Goal: Task Accomplishment & Management: Complete application form

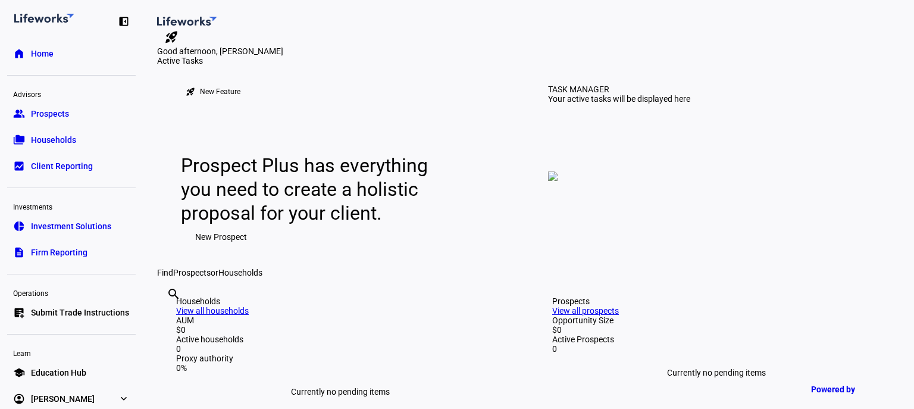
click at [45, 109] on span "Prospects" at bounding box center [50, 114] width 38 height 12
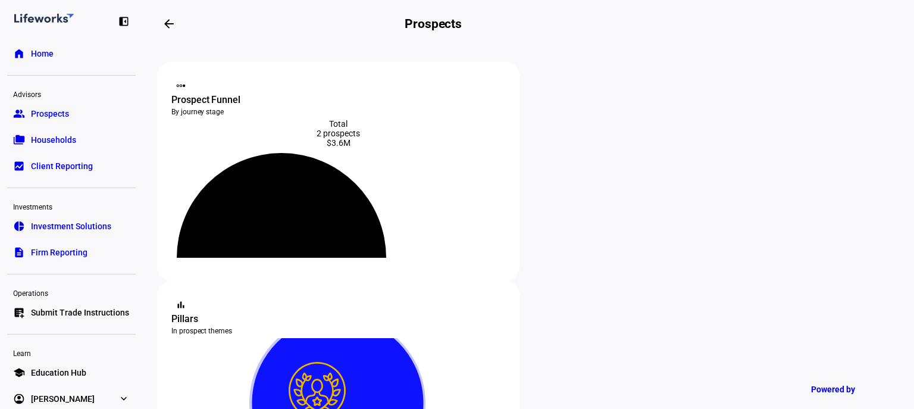
scroll to position [118, 0]
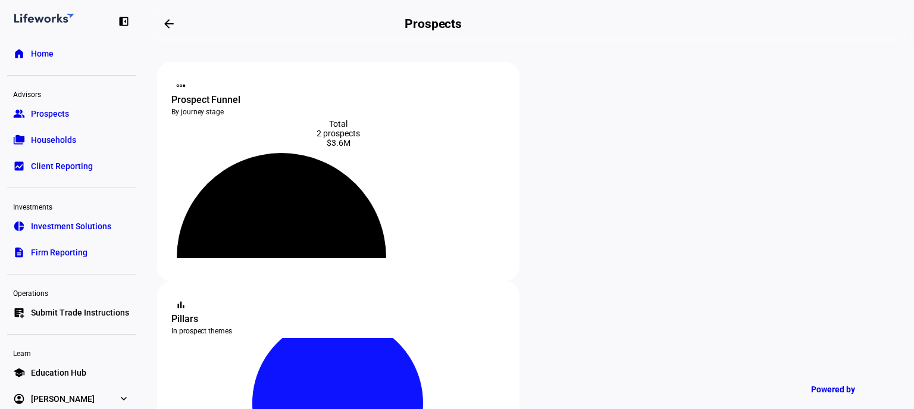
click at [335, 136] on div "2 prospects" at bounding box center [338, 134] width 334 height 10
click at [250, 93] on div "Prospect Funnel" at bounding box center [338, 100] width 334 height 14
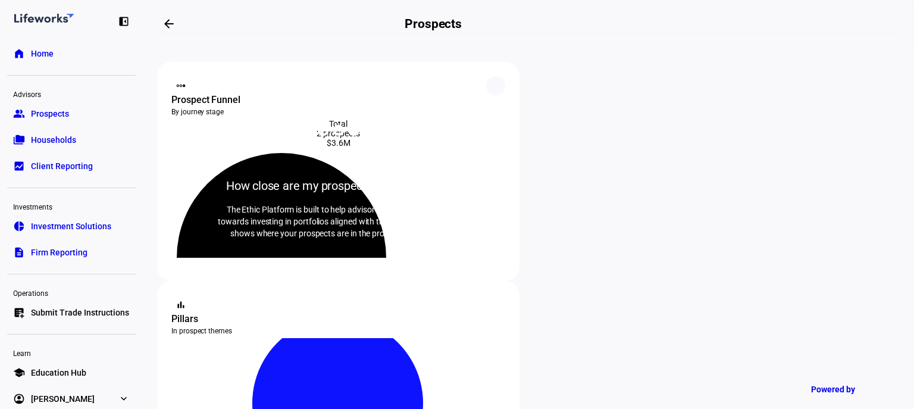
click at [494, 73] on div "steppers How close are my prospects to conversion? The Ethic Platform is built …" at bounding box center [338, 171] width 362 height 219
click at [493, 86] on icon at bounding box center [495, 86] width 8 height 8
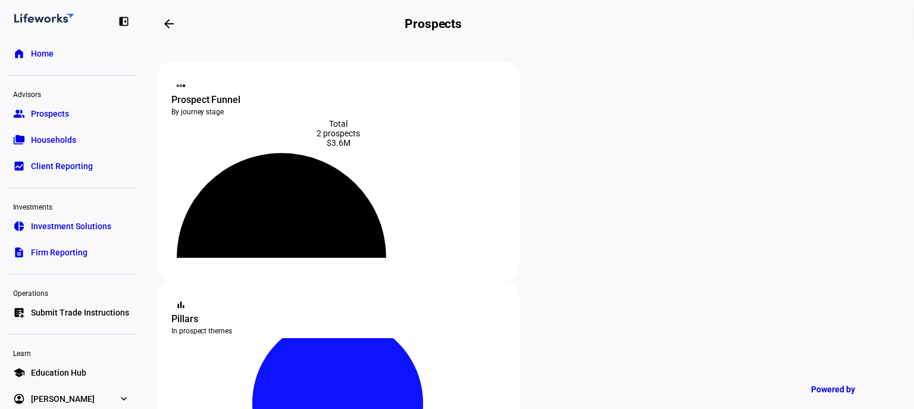
click at [84, 141] on link "folder_copy Households" at bounding box center [71, 140] width 129 height 24
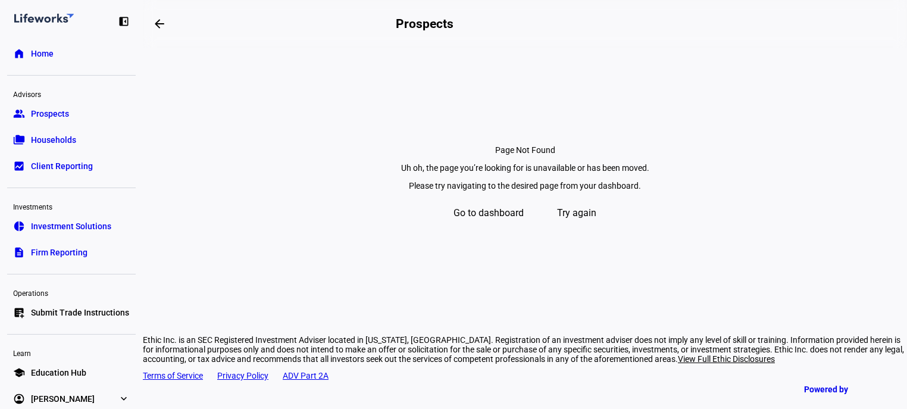
click at [70, 109] on link "group Prospects" at bounding box center [71, 114] width 129 height 24
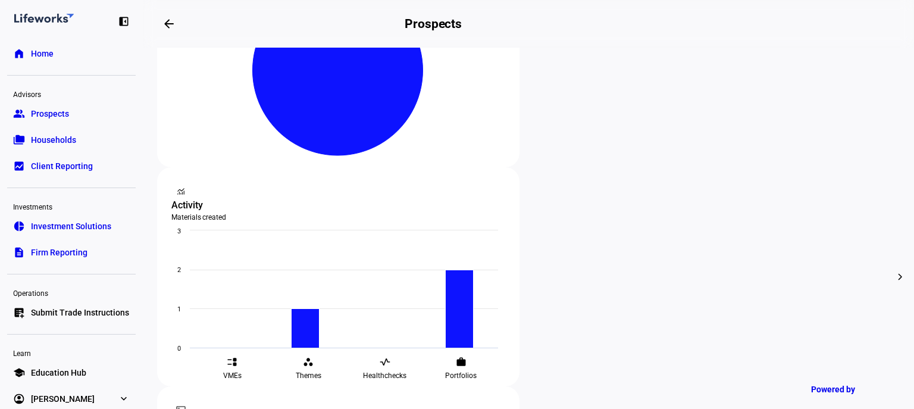
scroll to position [333, 0]
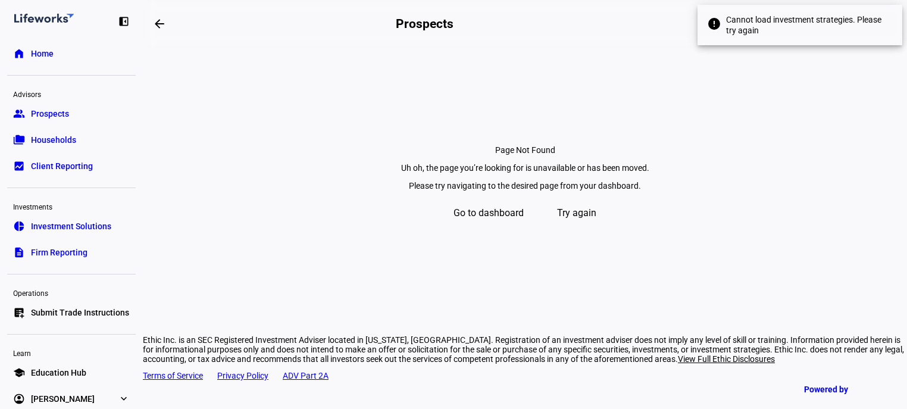
click at [769, 80] on section "Page Not Found Uh oh, the page you’re looking for is unavailable or has been mo…" at bounding box center [525, 152] width 764 height 208
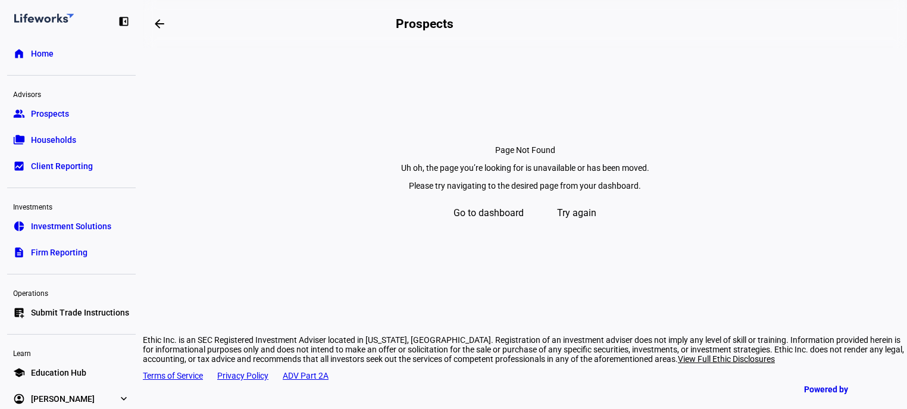
click at [581, 227] on span "Try again" at bounding box center [576, 213] width 39 height 29
click at [490, 227] on span "Go to dashboard" at bounding box center [488, 213] width 70 height 29
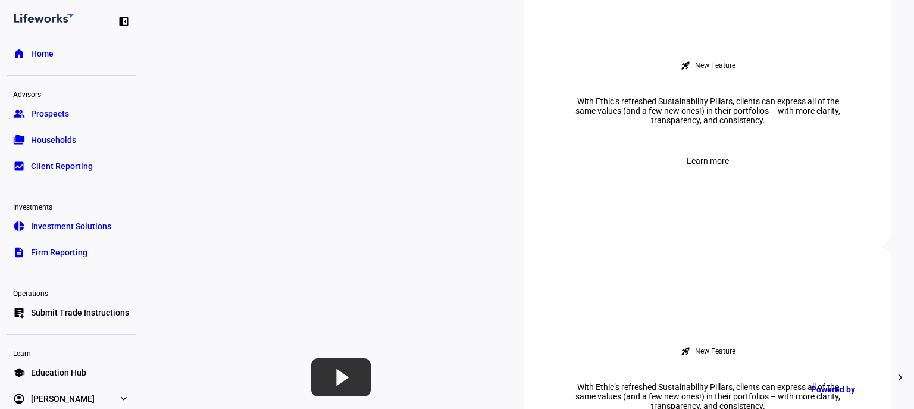
scroll to position [476, 0]
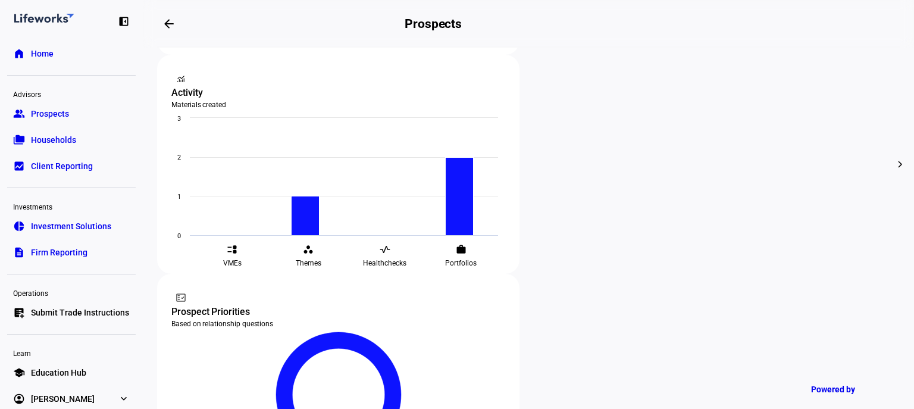
scroll to position [428, 0]
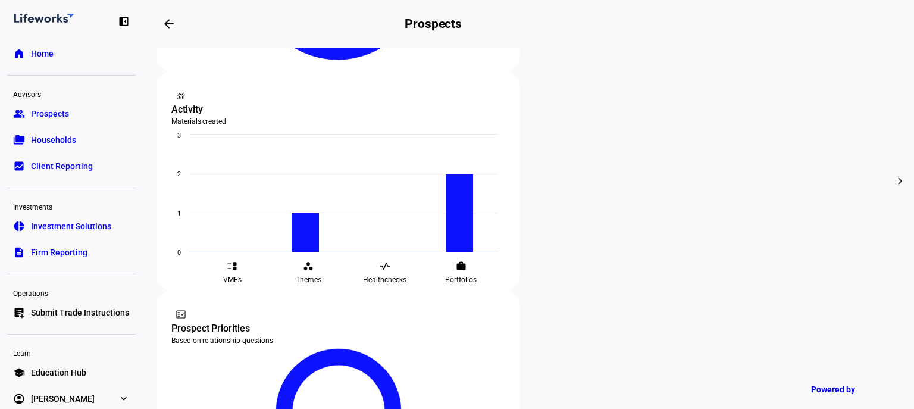
click at [600, 137] on div "edit Edit" at bounding box center [588, 140] width 52 height 16
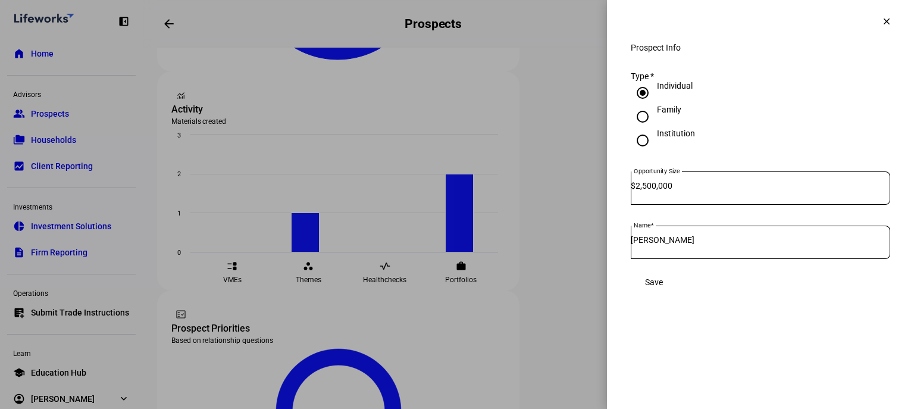
click at [663, 287] on span "Save" at bounding box center [654, 282] width 18 height 10
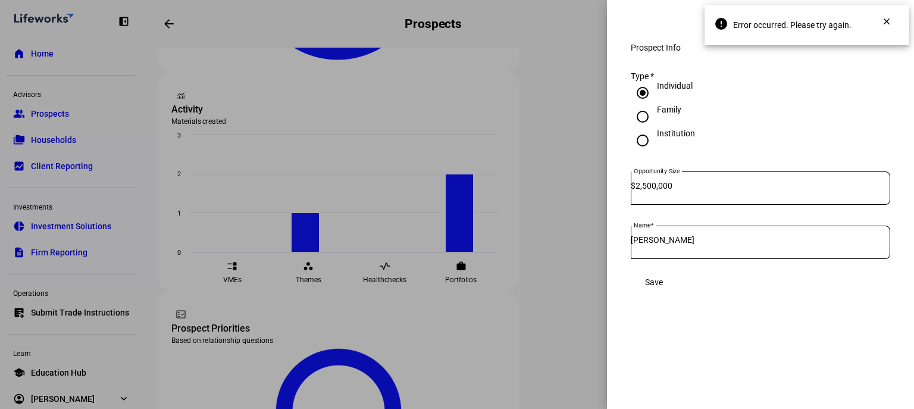
click at [663, 287] on span "Save" at bounding box center [654, 282] width 18 height 10
click at [726, 81] on div "Type *" at bounding box center [760, 76] width 259 height 10
click at [646, 105] on input "Individual" at bounding box center [643, 93] width 24 height 24
click at [645, 129] on input "Family" at bounding box center [643, 117] width 24 height 24
radio input "true"
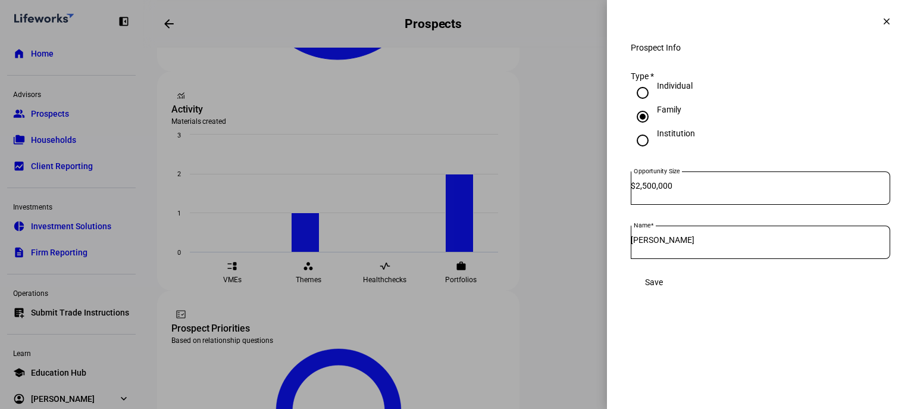
click at [642, 145] on input "Institution" at bounding box center [643, 141] width 24 height 24
radio input "true"
click at [643, 115] on div at bounding box center [642, 116] width 29 height 29
radio input "true"
click at [641, 105] on input "Individual" at bounding box center [643, 93] width 24 height 24
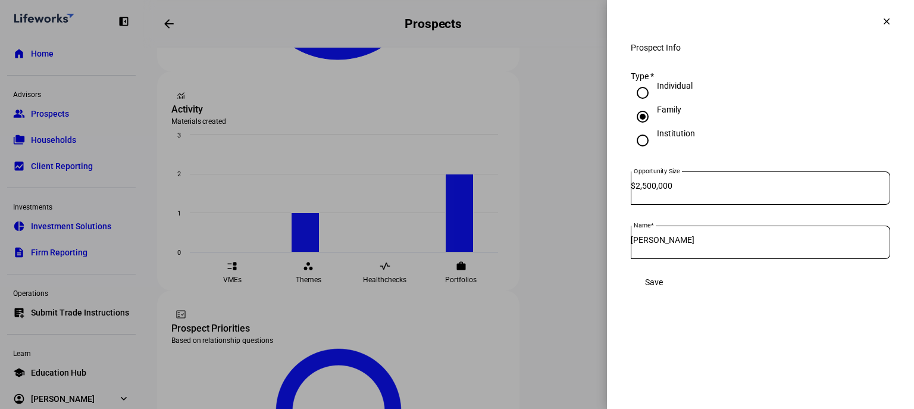
radio input "true"
click at [677, 285] on span at bounding box center [654, 282] width 46 height 24
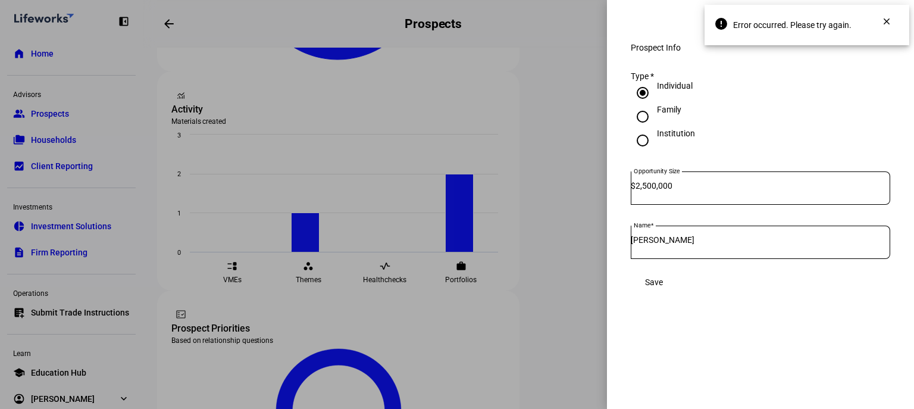
click at [506, 200] on div at bounding box center [457, 204] width 914 height 409
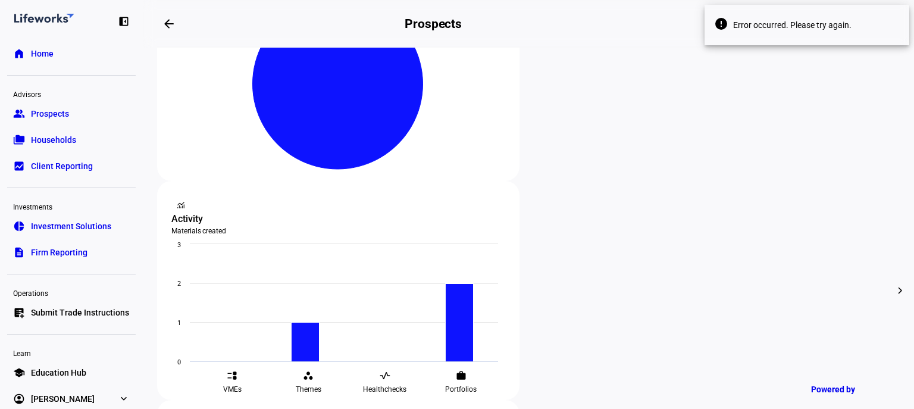
scroll to position [190, 0]
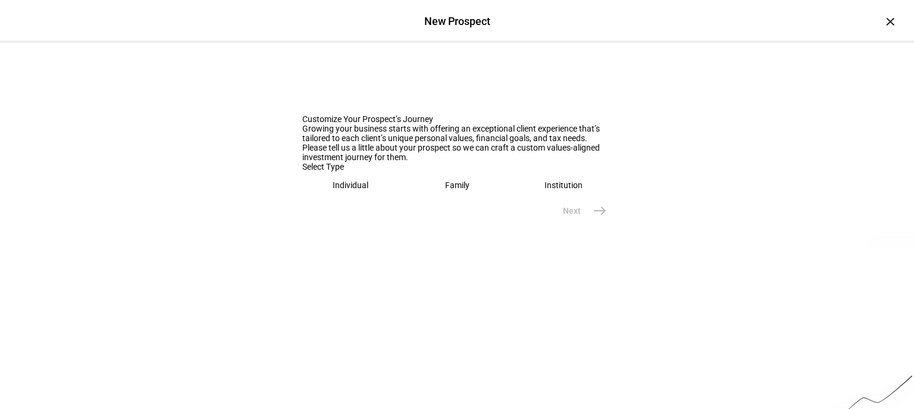
scroll to position [48, 0]
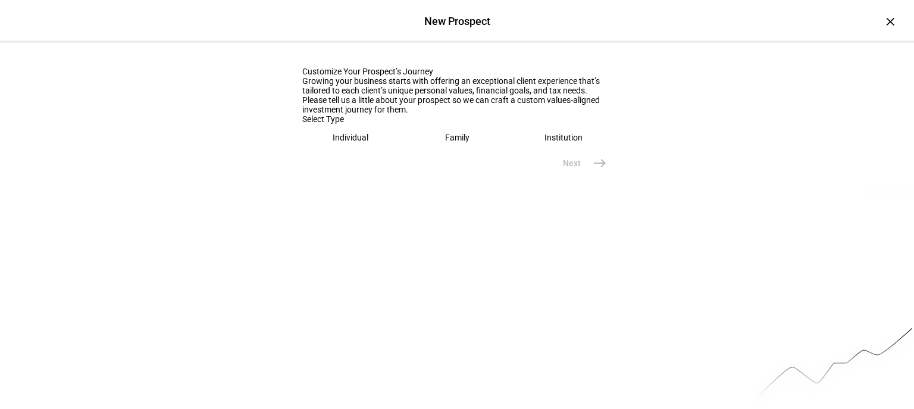
click at [336, 142] on div "Individual" at bounding box center [351, 138] width 36 height 10
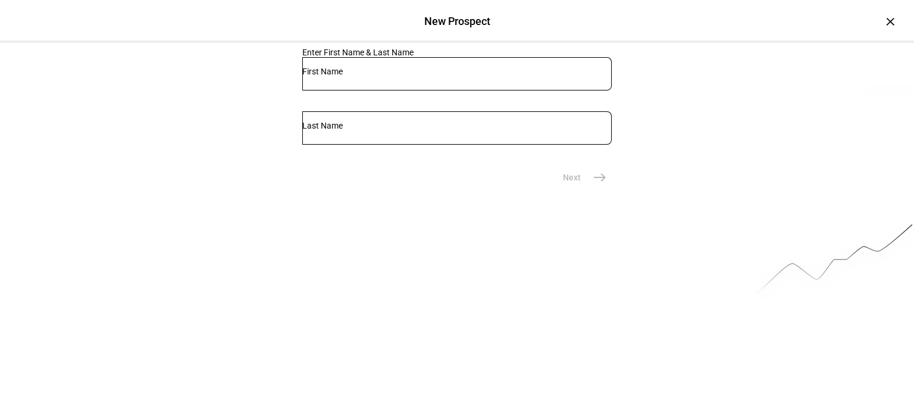
scroll to position [152, 0]
click at [397, 90] on div at bounding box center [456, 73] width 309 height 33
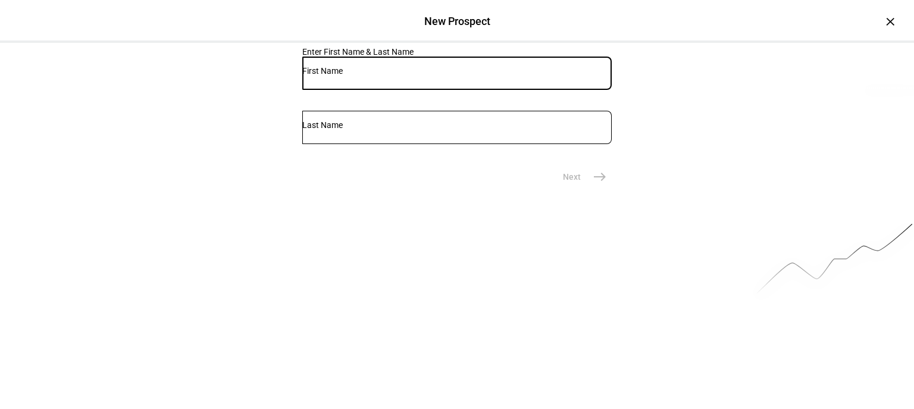
click at [386, 90] on div at bounding box center [456, 73] width 309 height 33
click at [314, 57] on div "Enter First Name & Last Name" at bounding box center [456, 52] width 309 height 10
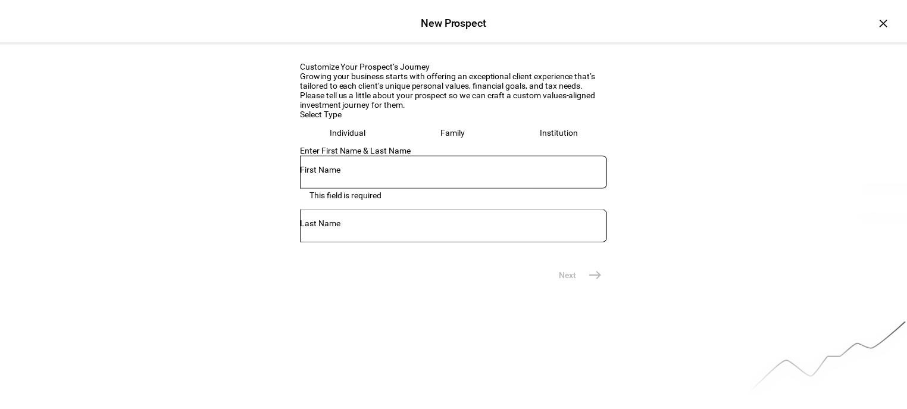
scroll to position [95, 0]
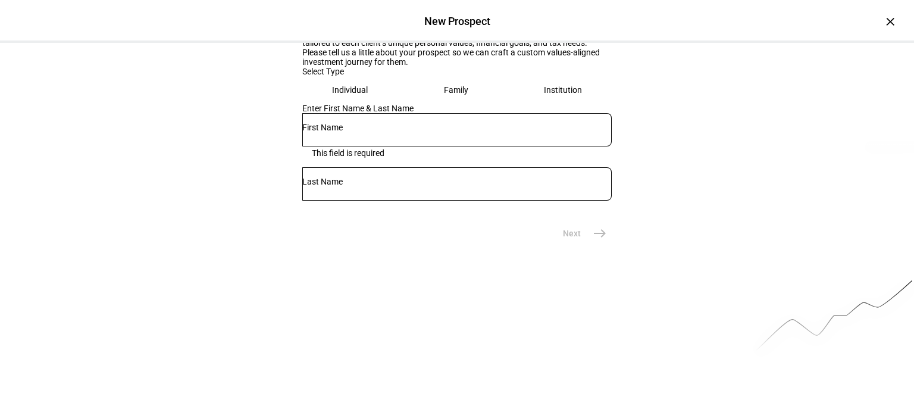
click at [362, 132] on input "text" at bounding box center [456, 128] width 309 height 10
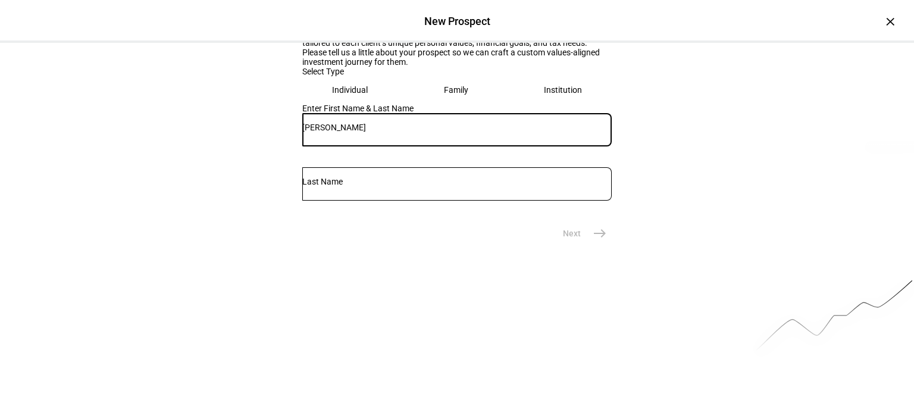
type input "[PERSON_NAME]"
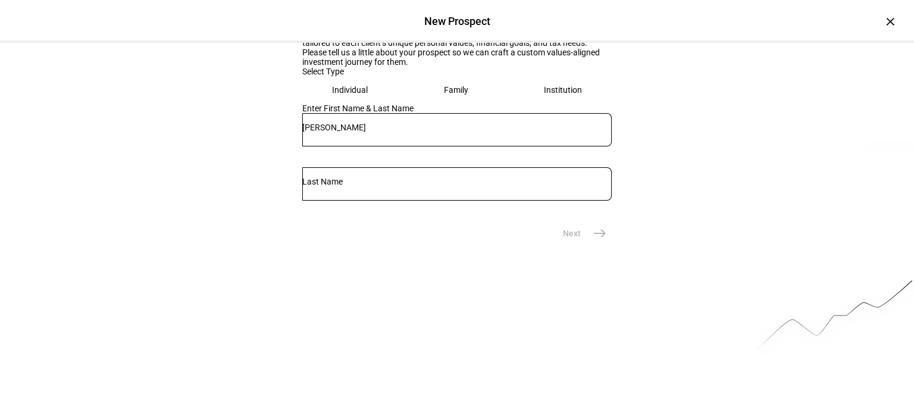
click at [490, 200] on div at bounding box center [456, 183] width 309 height 33
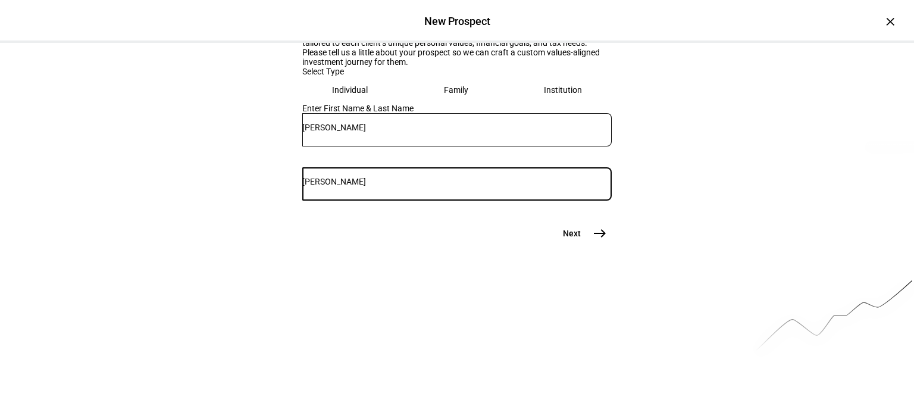
type input "[PERSON_NAME]"
click at [594, 240] on mat-icon "east" at bounding box center [600, 233] width 14 height 14
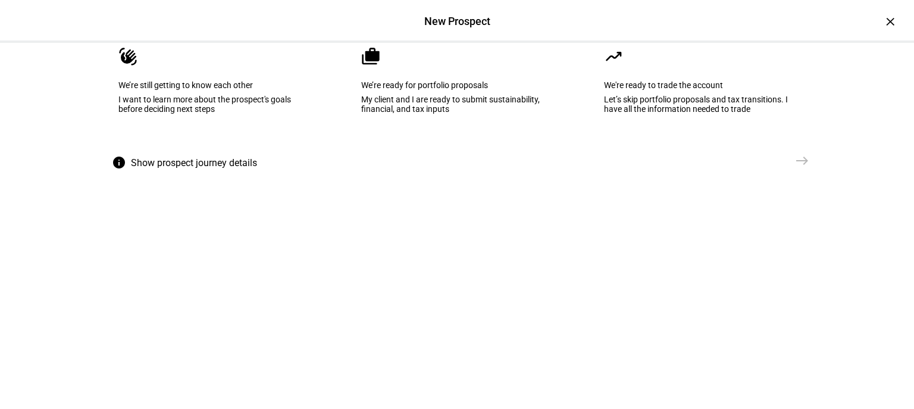
click at [508, 149] on eth-mega-radio-button "cases We’re ready for portfolio proposals My client and I are ready to submit s…" at bounding box center [457, 89] width 228 height 120
click at [806, 173] on span "east" at bounding box center [802, 161] width 24 height 24
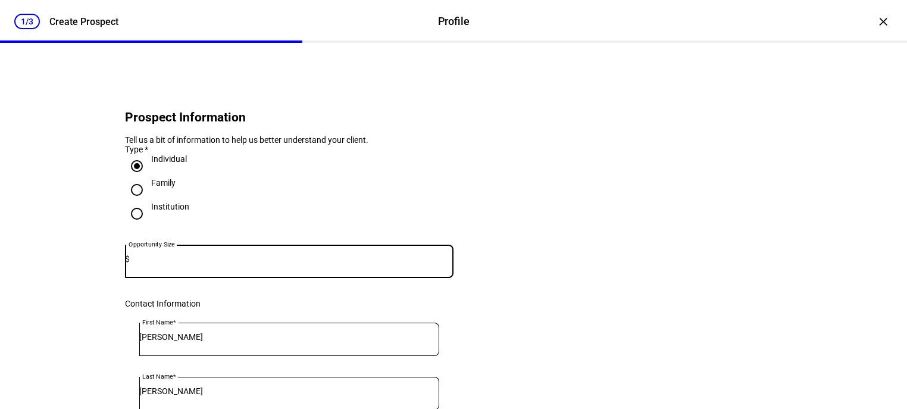
click at [205, 264] on input at bounding box center [292, 259] width 324 height 10
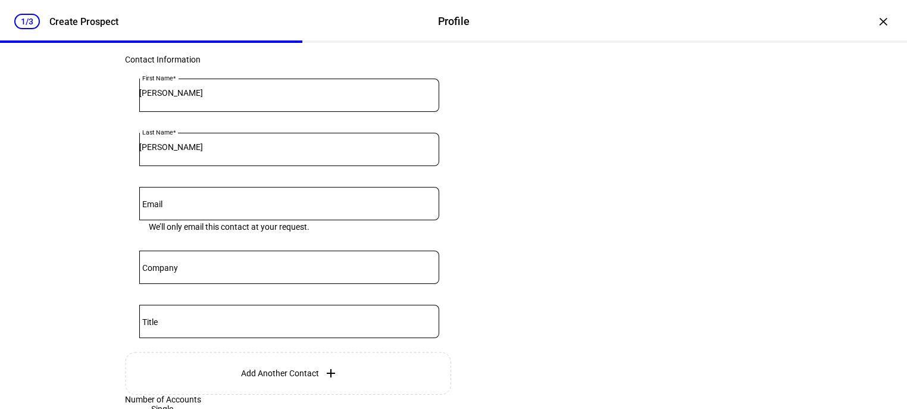
scroll to position [333, 0]
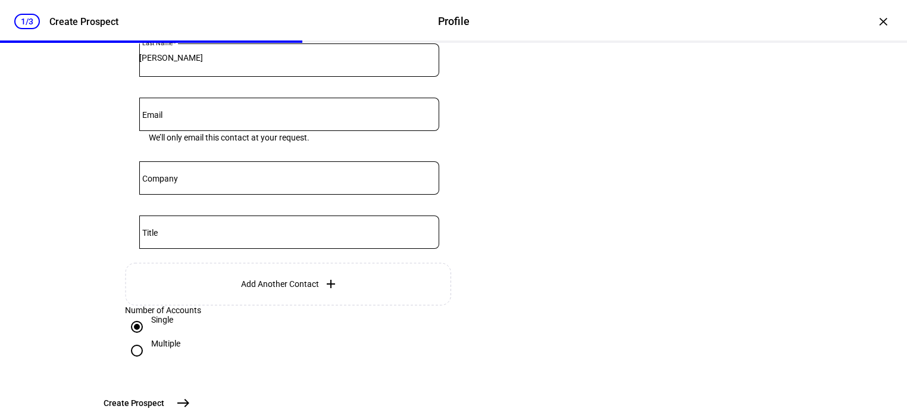
type input "2,500,000"
click at [195, 117] on input "Email" at bounding box center [289, 112] width 300 height 10
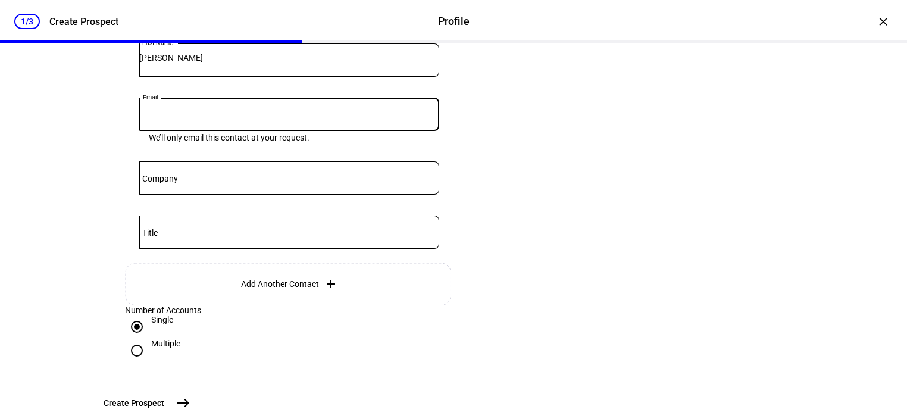
click at [157, 161] on eth-input "Email We’ll only email this contact at your request." at bounding box center [289, 130] width 300 height 64
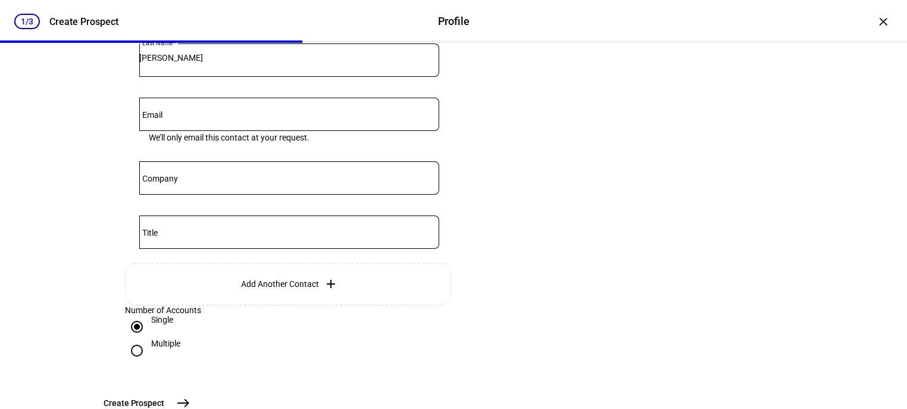
click at [150, 249] on div at bounding box center [289, 231] width 300 height 33
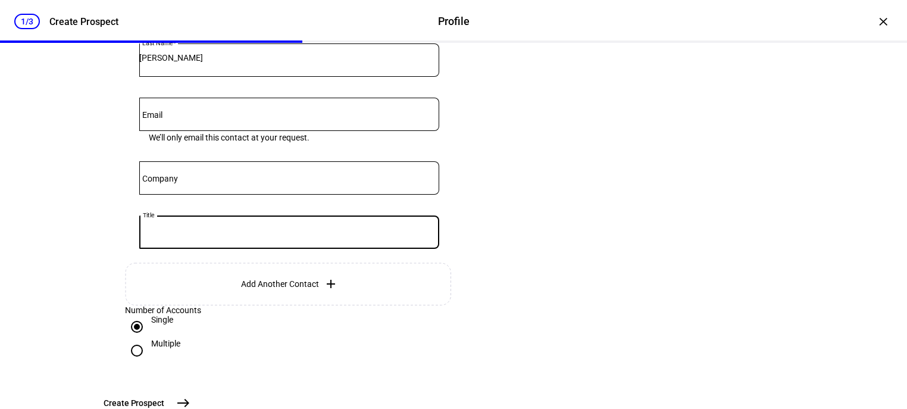
scroll to position [469, 0]
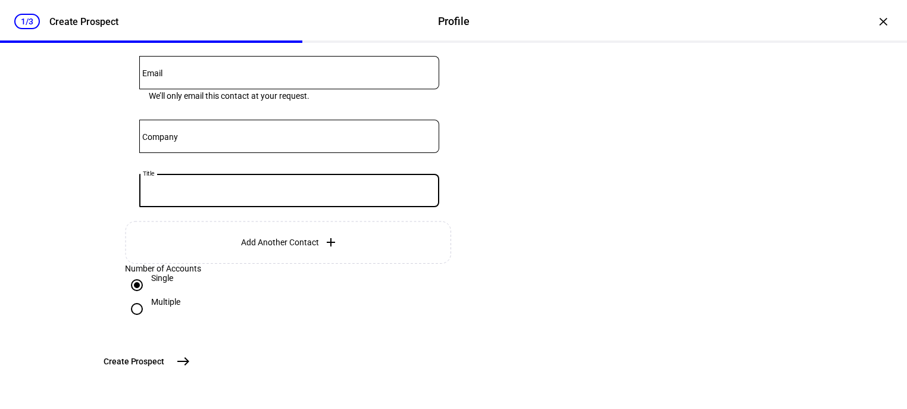
click at [233, 273] on div "Single" at bounding box center [289, 285] width 328 height 24
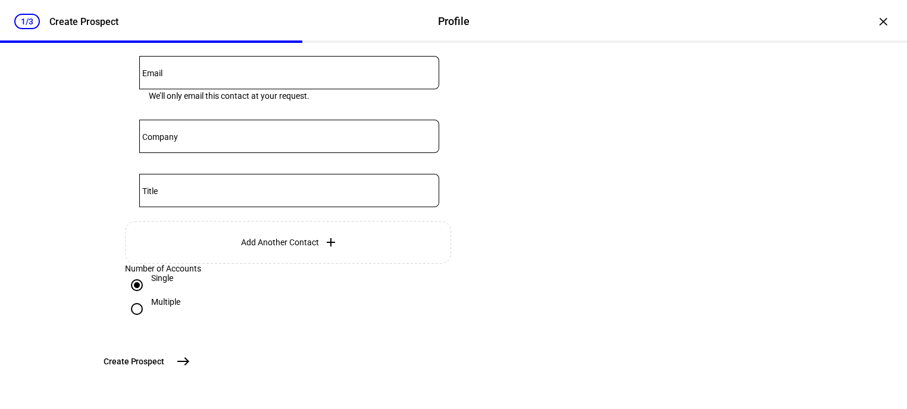
click at [131, 297] on input "Multiple" at bounding box center [137, 309] width 24 height 24
radio input "true"
click at [136, 273] on input "Single" at bounding box center [137, 285] width 24 height 24
radio input "true"
click at [195, 362] on button "Create [GEOGRAPHIC_DATA]" at bounding box center [145, 361] width 99 height 24
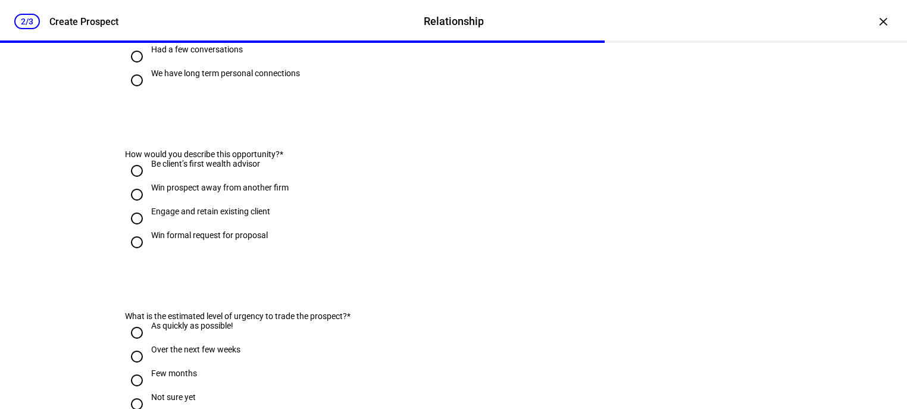
scroll to position [0, 0]
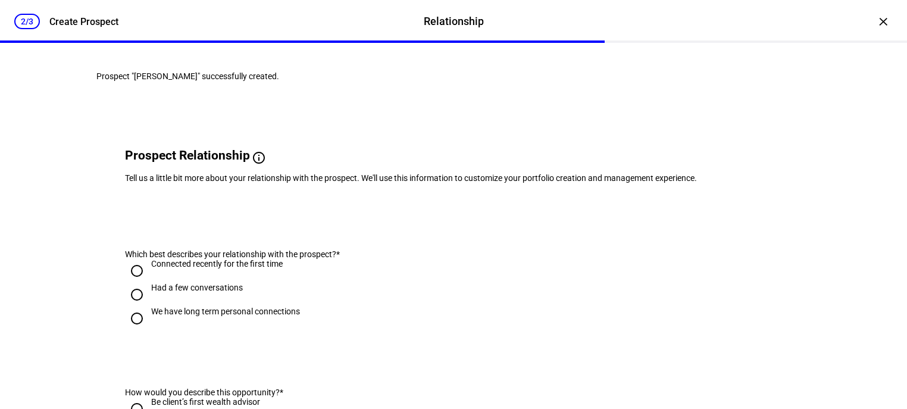
click at [151, 292] on div "Had a few conversations" at bounding box center [197, 288] width 92 height 10
click at [149, 306] on input "Had a few conversations" at bounding box center [137, 295] width 24 height 24
radio input "true"
click at [151, 316] on div "We have long term personal connections" at bounding box center [225, 311] width 149 height 10
click at [149, 330] on input "We have long term personal connections" at bounding box center [137, 318] width 24 height 24
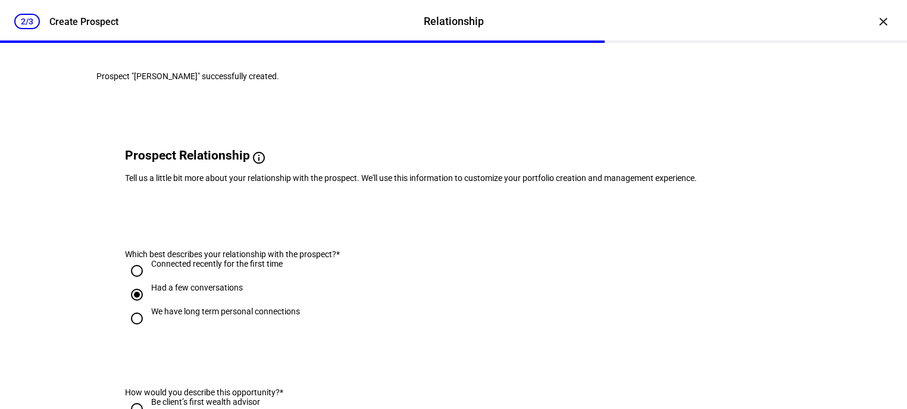
radio input "true"
click at [180, 292] on div "Had a few conversations" at bounding box center [197, 288] width 92 height 10
click at [149, 306] on input "Had a few conversations" at bounding box center [137, 295] width 24 height 24
radio input "true"
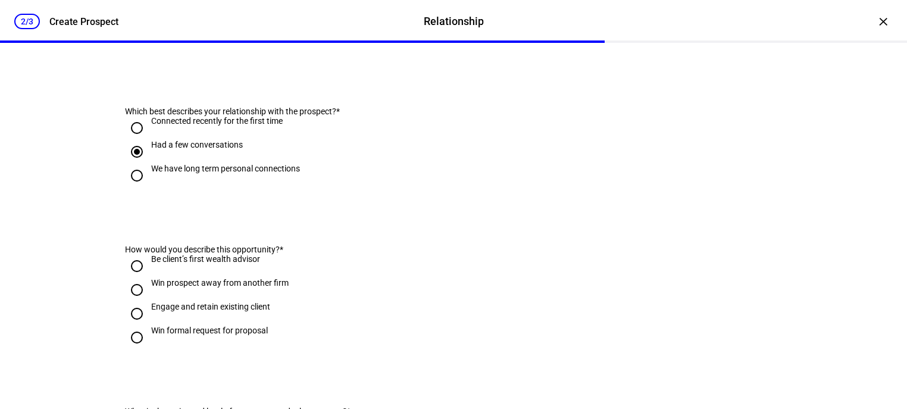
scroll to position [190, 0]
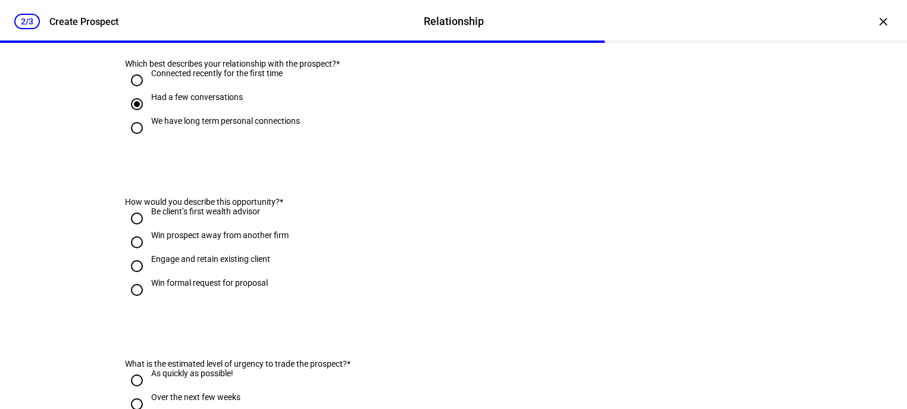
click at [205, 252] on div "Win prospect away from another firm" at bounding box center [219, 240] width 137 height 21
click at [149, 254] on input "Win prospect away from another firm" at bounding box center [137, 242] width 24 height 24
radio input "true"
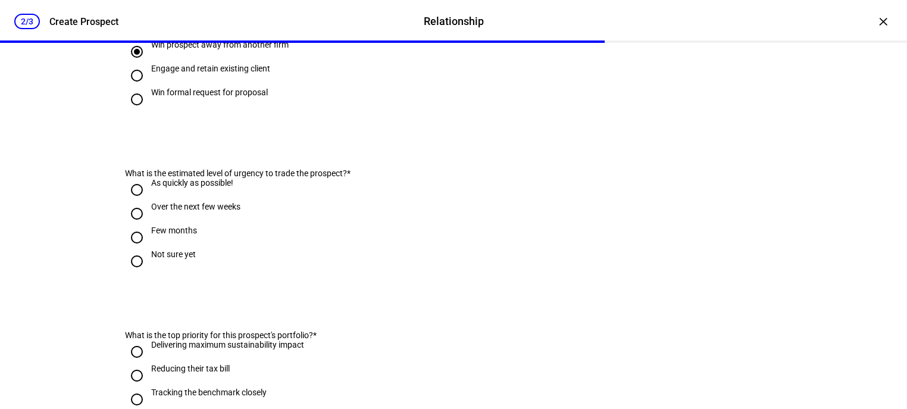
click at [247, 73] on div "Engage and retain existing client" at bounding box center [210, 69] width 119 height 10
click at [149, 87] on input "Engage and retain existing client" at bounding box center [137, 76] width 24 height 24
radio input "true"
click at [208, 211] on div "Over the next few weeks" at bounding box center [195, 207] width 89 height 10
click at [149, 225] on input "Over the next few weeks" at bounding box center [137, 214] width 24 height 24
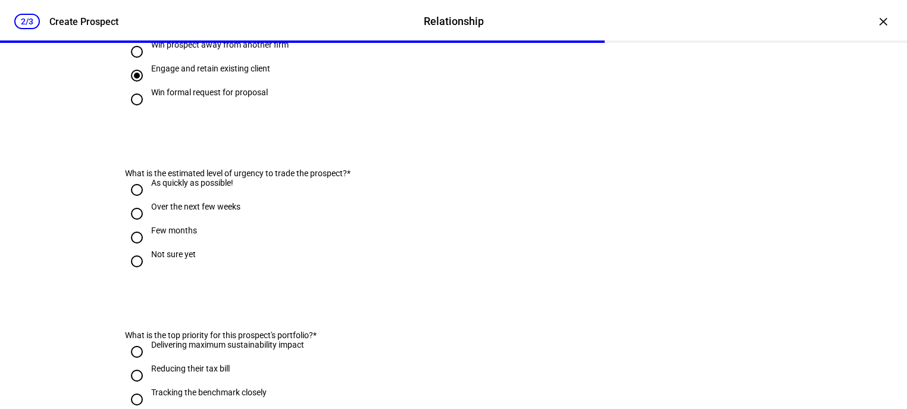
radio input "true"
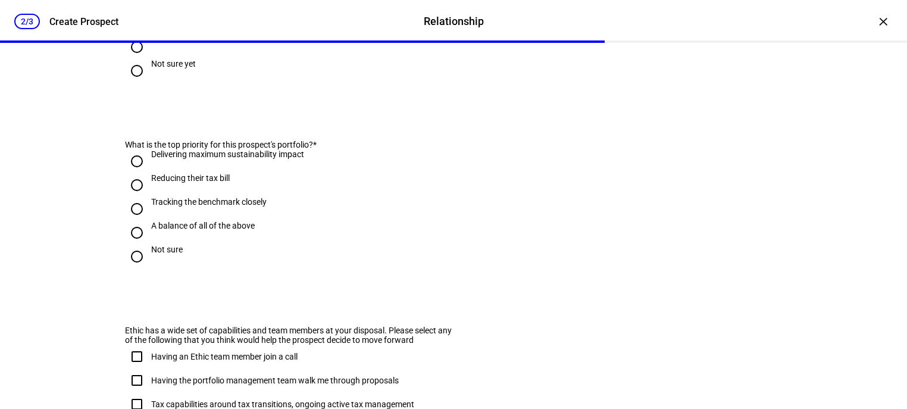
click at [223, 183] on div "Reducing their tax bill" at bounding box center [190, 178] width 79 height 10
click at [149, 197] on input "Reducing their tax bill" at bounding box center [137, 185] width 24 height 24
radio input "true"
click at [220, 206] on div "Tracking the benchmark closely" at bounding box center [208, 202] width 115 height 10
click at [149, 221] on input "Tracking the benchmark closely" at bounding box center [137, 209] width 24 height 24
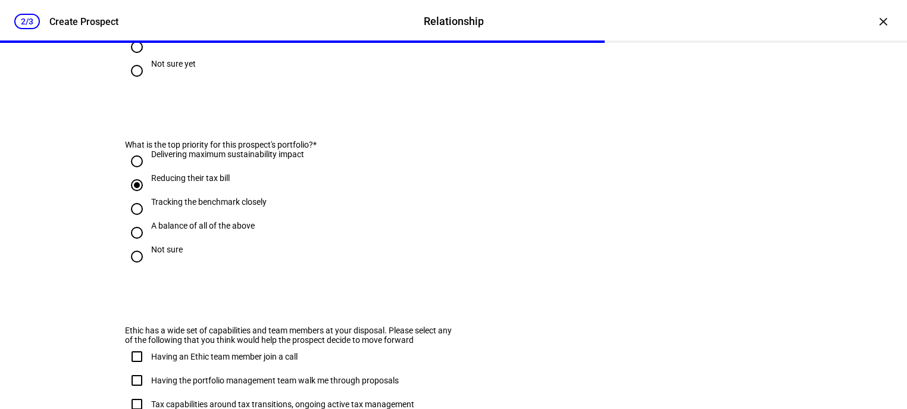
radio input "true"
drag, startPoint x: 186, startPoint y: 264, endPoint x: 257, endPoint y: 226, distance: 80.4
click at [257, 226] on mat-radio-group "Delivering maximum sustainability impact Reducing their tax bill Tracking the b…" at bounding box center [289, 208] width 328 height 119
click at [196, 183] on div "Reducing their tax bill" at bounding box center [190, 178] width 79 height 10
click at [149, 197] on input "Reducing their tax bill" at bounding box center [137, 185] width 24 height 24
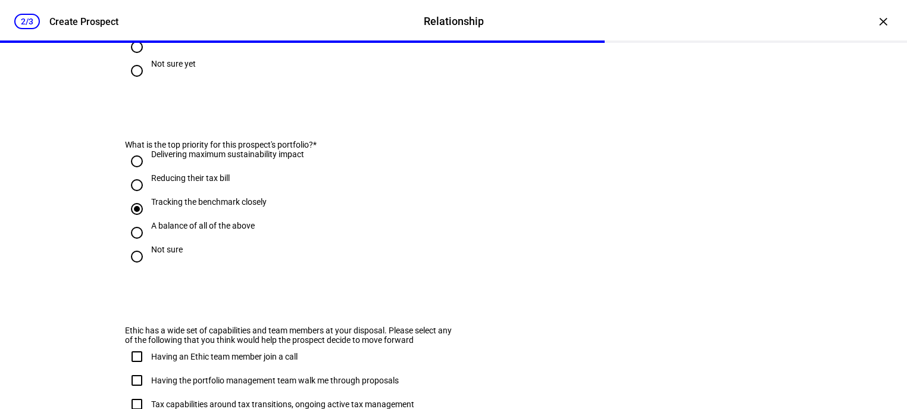
radio input "true"
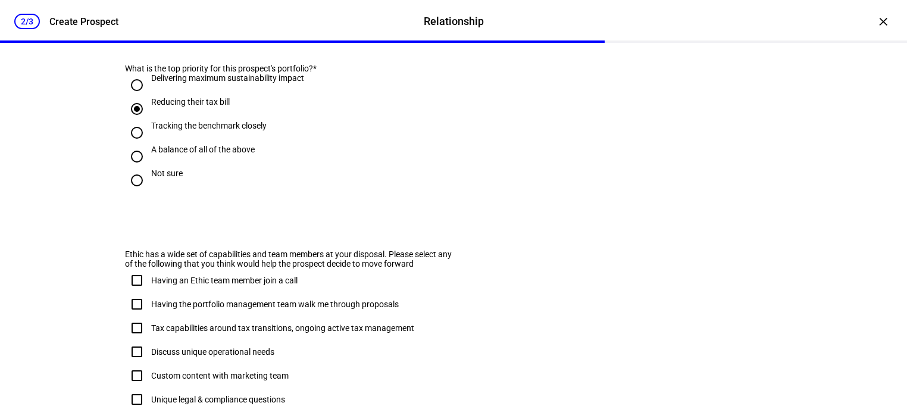
scroll to position [762, 0]
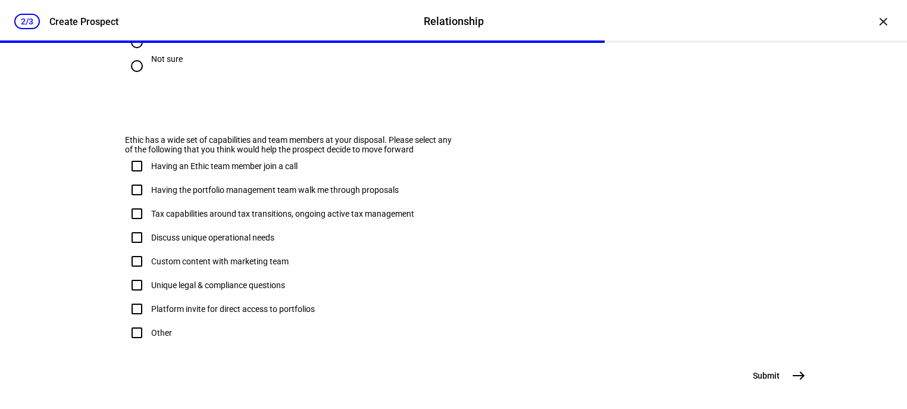
click at [165, 171] on div "Having an Ethic team member join a call" at bounding box center [224, 166] width 146 height 10
click at [149, 178] on input "Having an Ethic team member join a call" at bounding box center [137, 166] width 24 height 24
checkbox input "true"
click at [161, 195] on div "Having the portfolio management team walk me through proposals" at bounding box center [274, 190] width 247 height 10
click at [149, 202] on input "Having the portfolio management team walk me through proposals" at bounding box center [137, 190] width 24 height 24
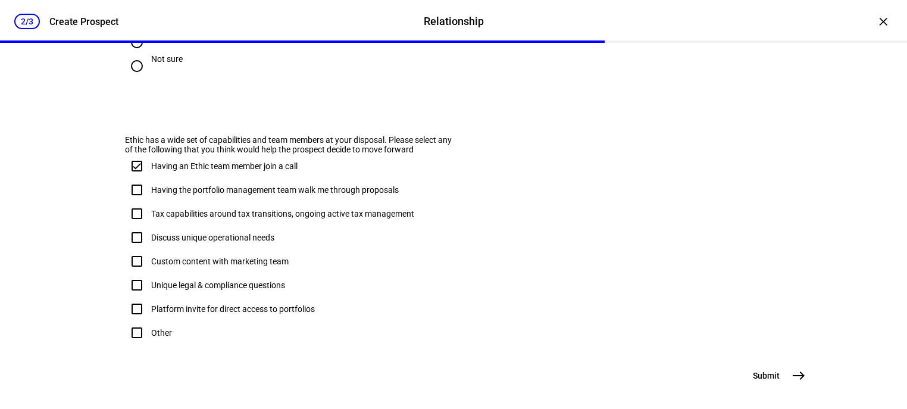
checkbox input "true"
click at [177, 218] on div "Tax capabilities around tax transitions, ongoing active tax management" at bounding box center [282, 214] width 263 height 10
click at [149, 225] on input "Tax capabilities around tax transitions, ongoing active tax management" at bounding box center [137, 214] width 24 height 24
checkbox input "true"
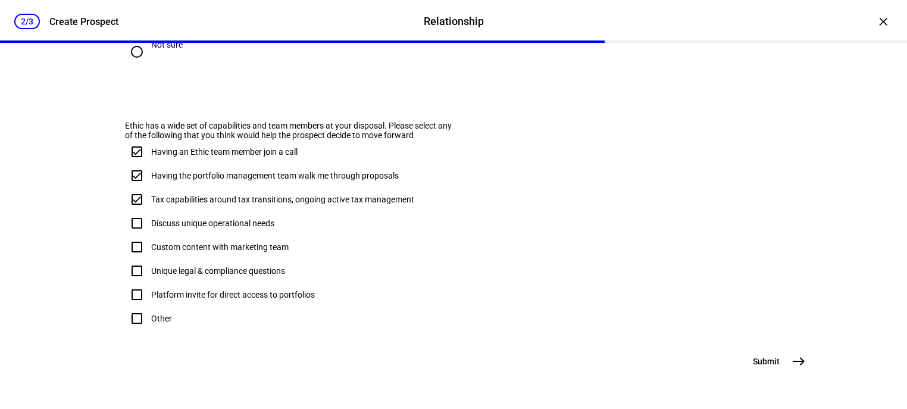
click at [791, 368] on mat-icon "east" at bounding box center [798, 361] width 14 height 14
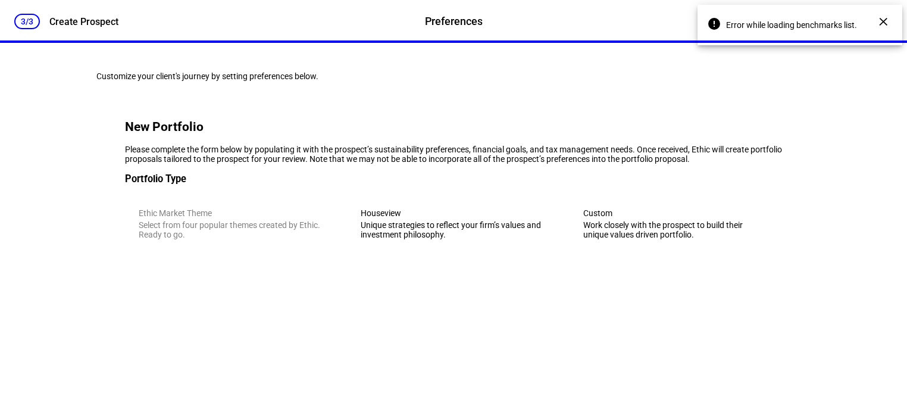
scroll to position [16, 0]
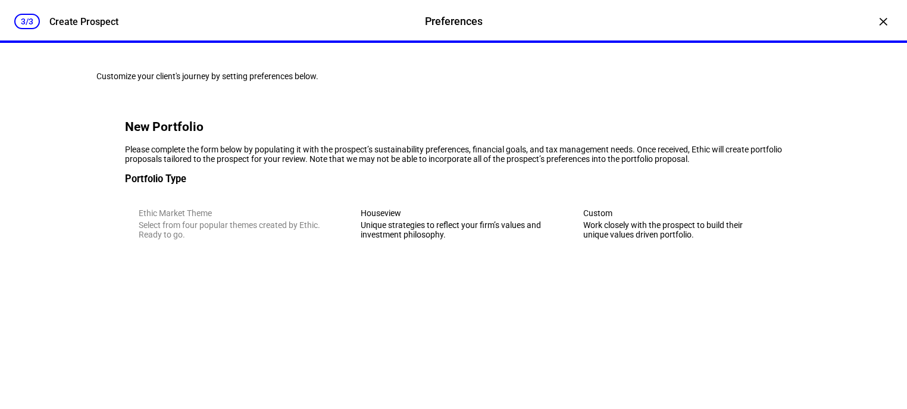
click at [496, 136] on eth-form-card "New Portfolio Please complete the form below by populating it with the prospect…" at bounding box center [453, 181] width 714 height 200
click at [477, 239] on div "Unique strategies to reflect your firm’s values and investment philosophy." at bounding box center [453, 229] width 185 height 19
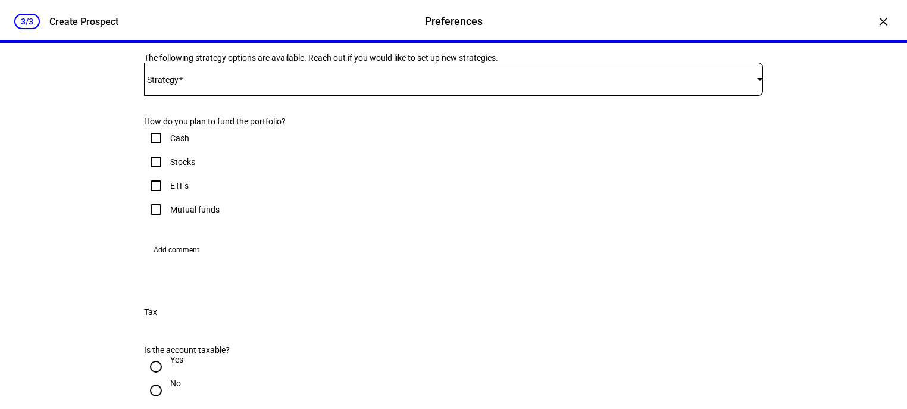
scroll to position [254, 0]
click at [251, 82] on span at bounding box center [450, 78] width 613 height 10
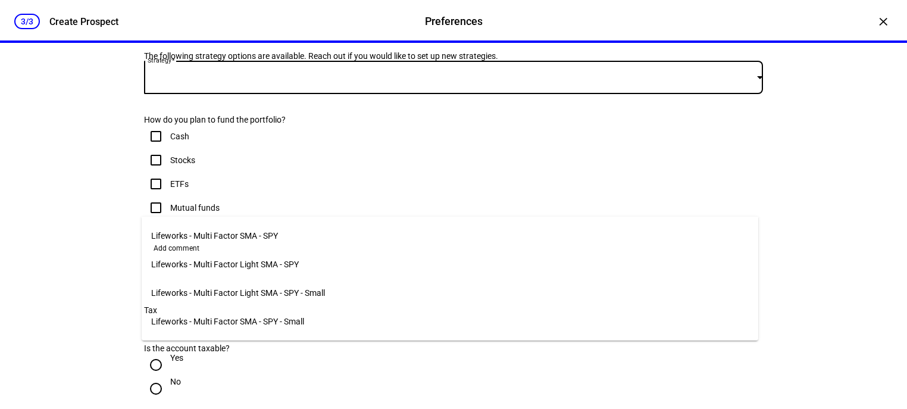
click at [243, 234] on span "Lifeworks - Multi Factor SMA - SPY" at bounding box center [214, 236] width 127 height 10
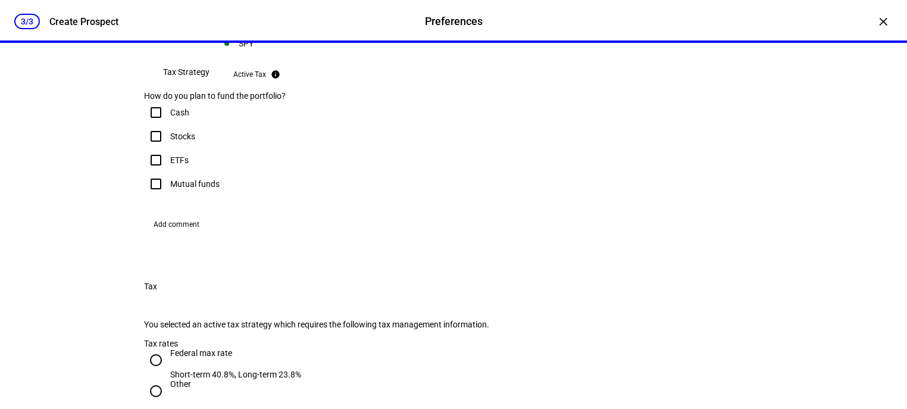
scroll to position [444, 0]
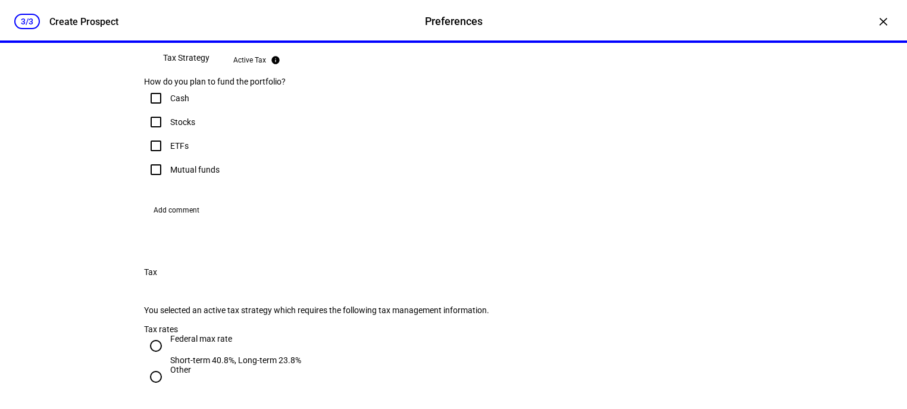
click at [162, 110] on input "Cash" at bounding box center [156, 98] width 24 height 24
checkbox input "true"
click at [166, 136] on div at bounding box center [156, 122] width 29 height 29
checkbox input "true"
click at [161, 158] on input "ETFs" at bounding box center [156, 146] width 24 height 24
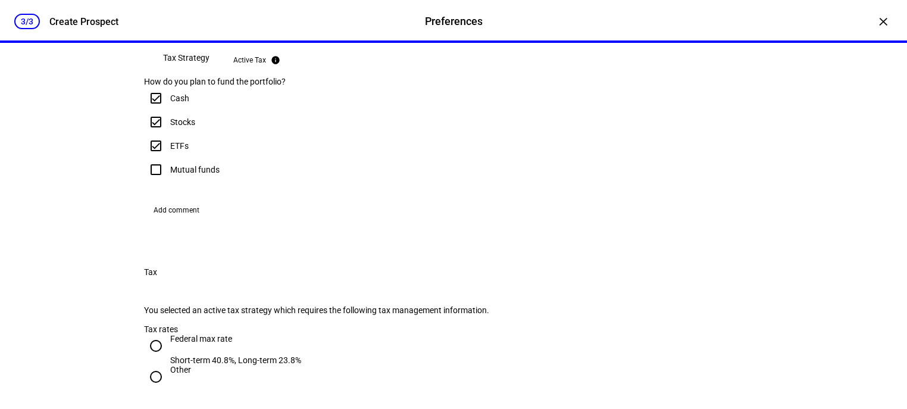
checkbox input "true"
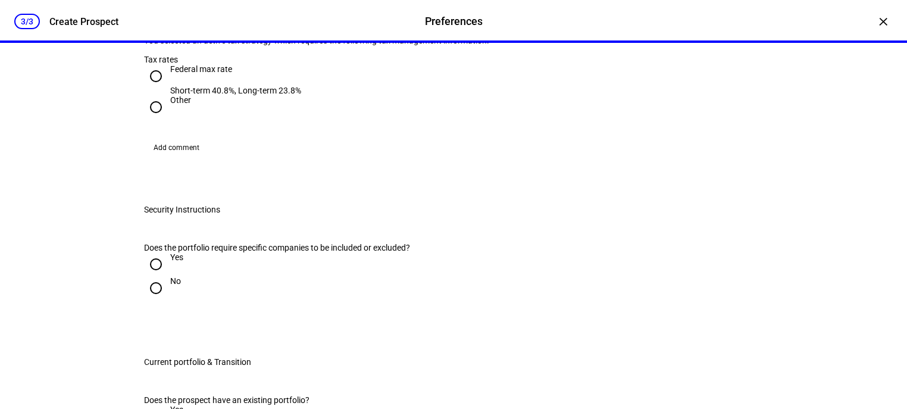
scroll to position [730, 0]
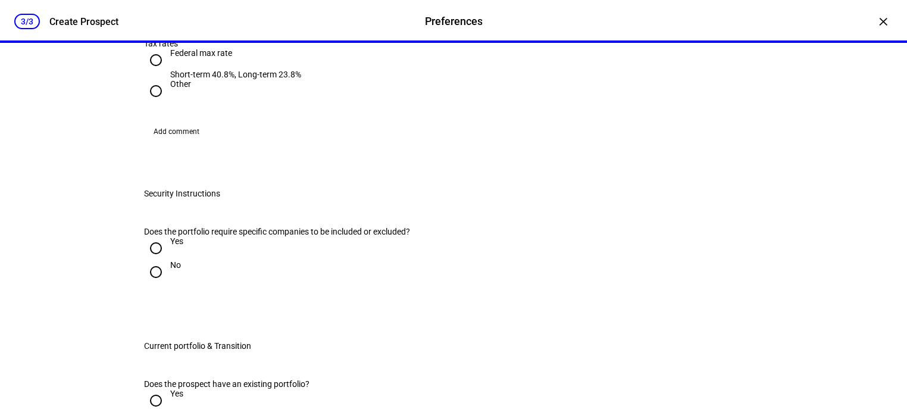
click at [150, 103] on input "Other" at bounding box center [156, 91] width 24 height 24
radio input "true"
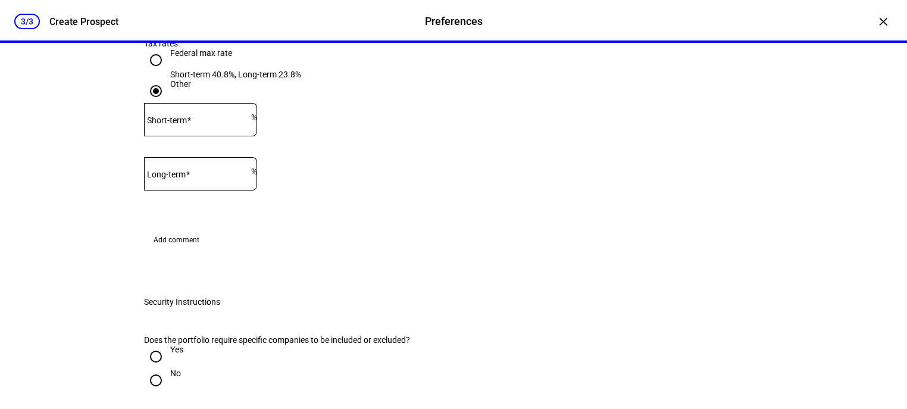
scroll to position [825, 0]
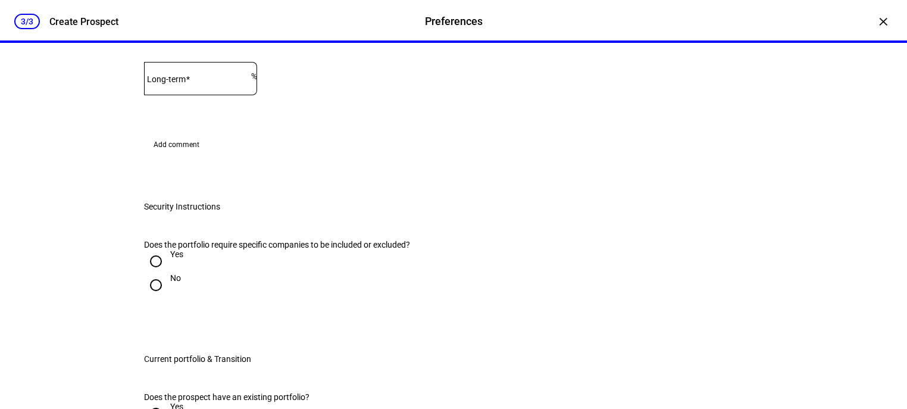
click at [187, 30] on mat-label "Short-term" at bounding box center [167, 25] width 40 height 10
click at [203, 27] on input "Short-term" at bounding box center [197, 22] width 107 height 10
click at [187, 30] on mat-label "Short-term" at bounding box center [167, 25] width 40 height 10
click at [191, 27] on input "Short-term" at bounding box center [197, 22] width 107 height 10
type input "44"
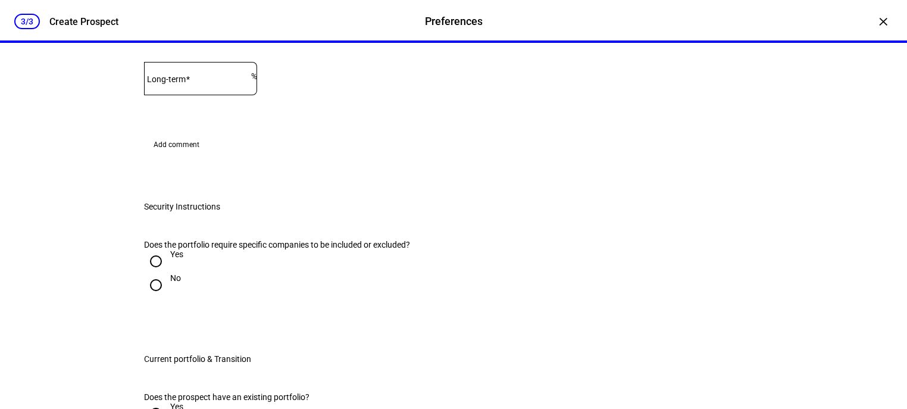
click at [186, 84] on mat-label "Long-term" at bounding box center [166, 79] width 39 height 10
click at [206, 81] on input "Long-term" at bounding box center [197, 76] width 107 height 10
type input "2"
type input "15"
click at [387, 154] on div "Add comment" at bounding box center [453, 144] width 619 height 19
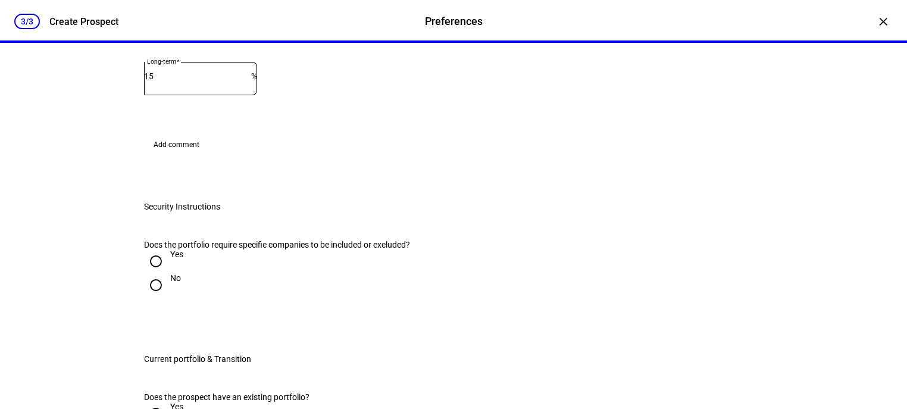
click at [196, 154] on span at bounding box center [176, 144] width 65 height 19
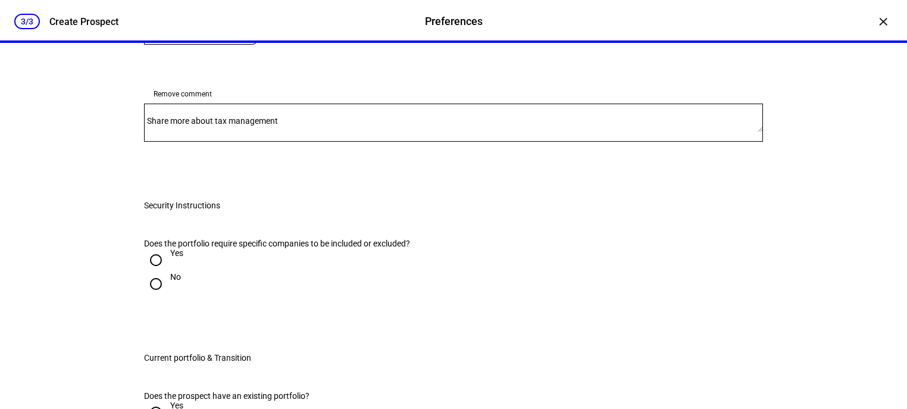
scroll to position [873, 0]
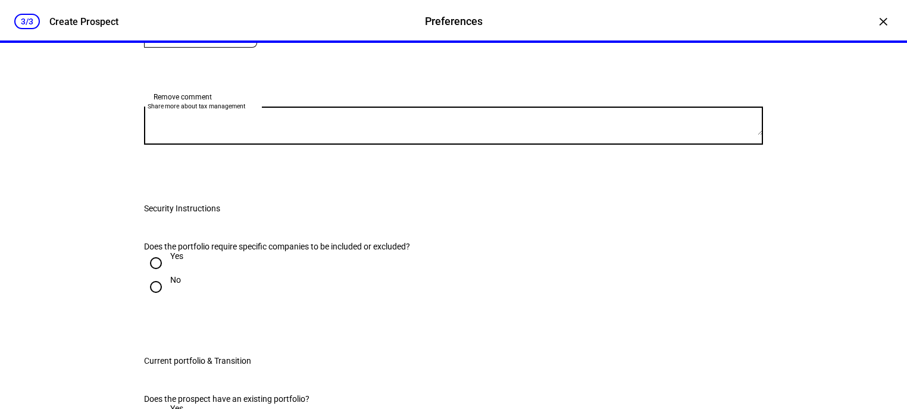
click at [224, 145] on div "Share more about tax management" at bounding box center [453, 125] width 619 height 38
type textarea "a"
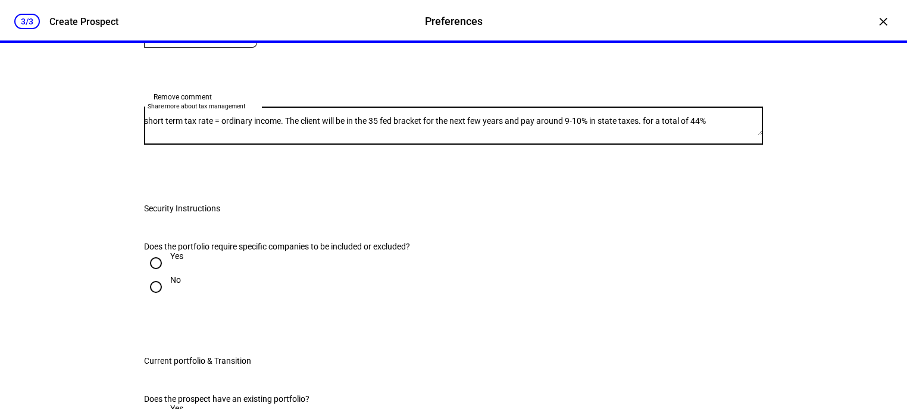
scroll to position [27, 0]
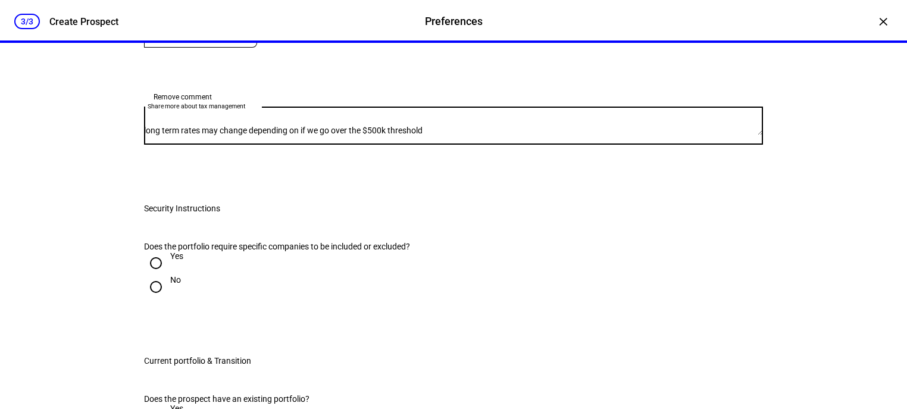
type textarea "short term tax rate = ordinary income. The client will be in the 35 fed bracket…"
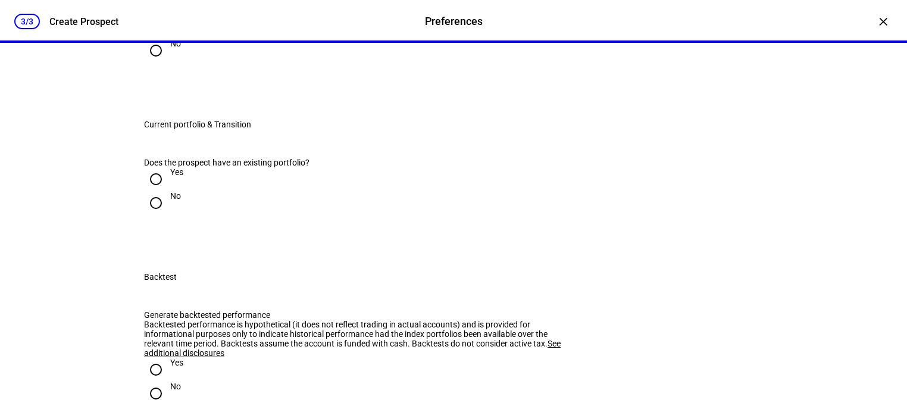
scroll to position [1111, 0]
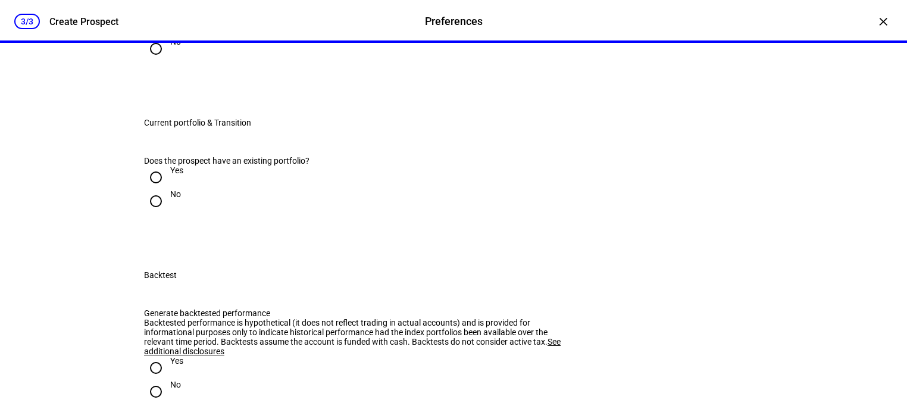
click at [156, 61] on input "No" at bounding box center [156, 49] width 24 height 24
radio input "true"
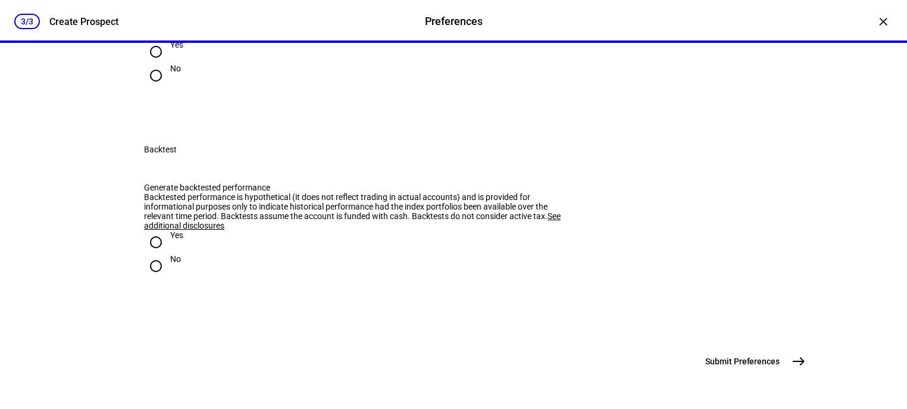
scroll to position [1254, 0]
click at [159, 64] on input "Yes" at bounding box center [156, 52] width 24 height 24
radio input "true"
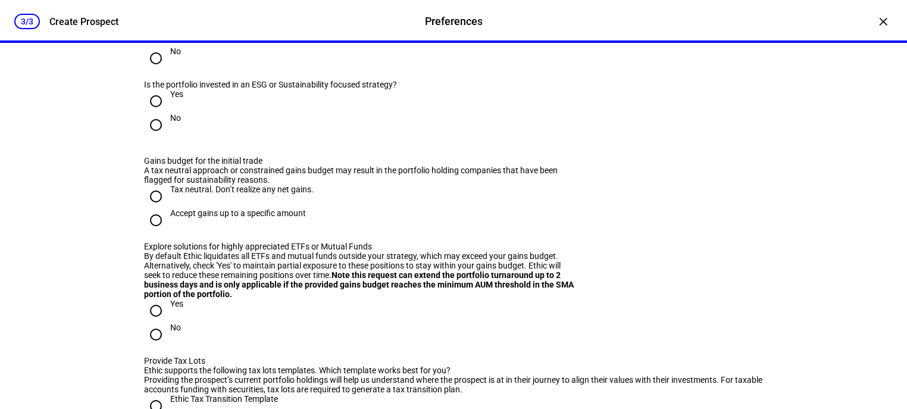
scroll to position [1396, 0]
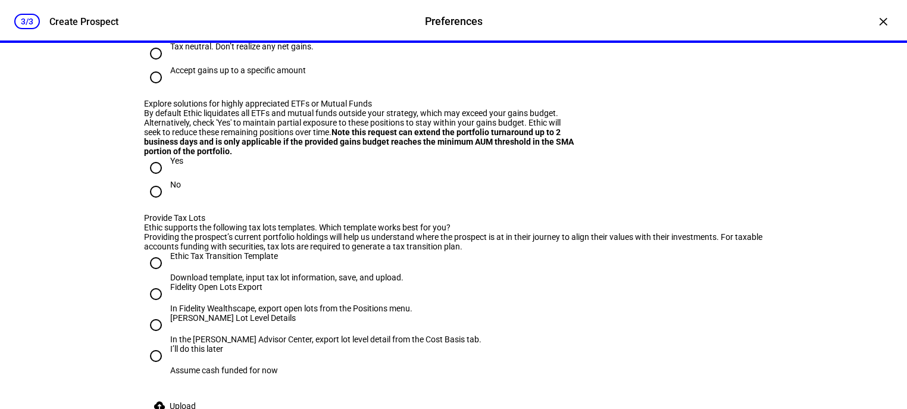
radio input "true"
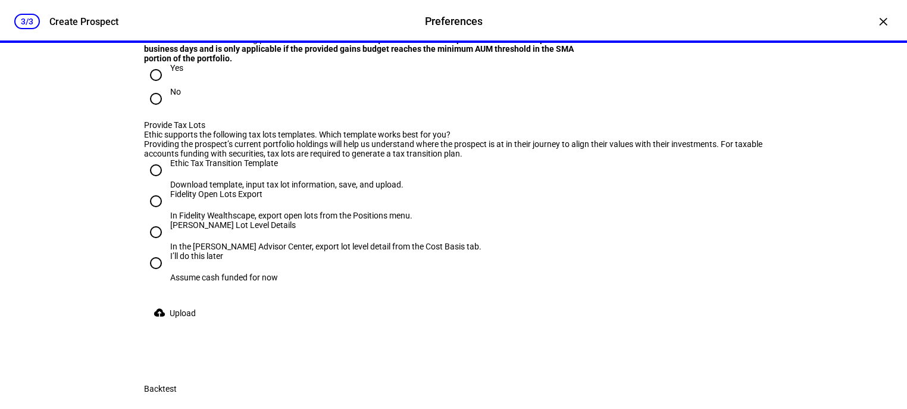
scroll to position [1491, 0]
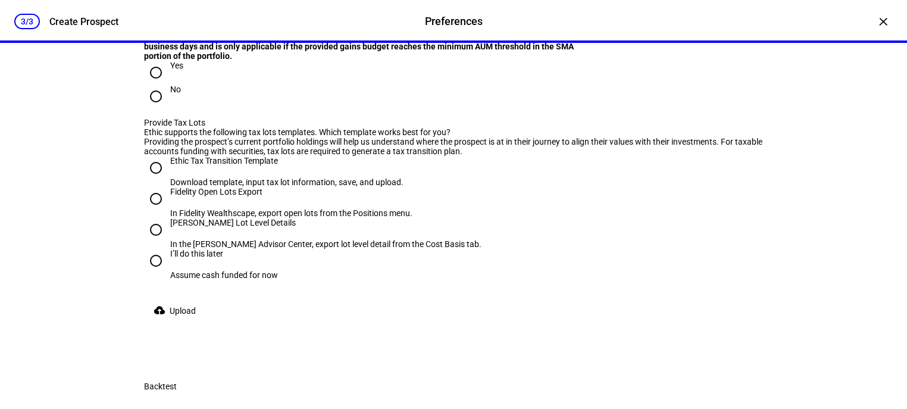
radio input "true"
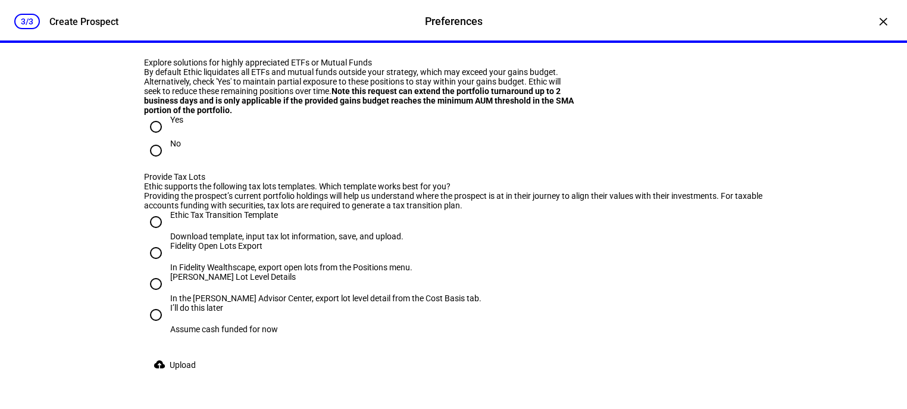
click at [251, 13] on input at bounding box center [197, 9] width 107 height 10
type input "250,000"
click at [463, 48] on div "Accept gains up to a specific amount Max gains budget* $ 250,000" at bounding box center [453, 9] width 619 height 78
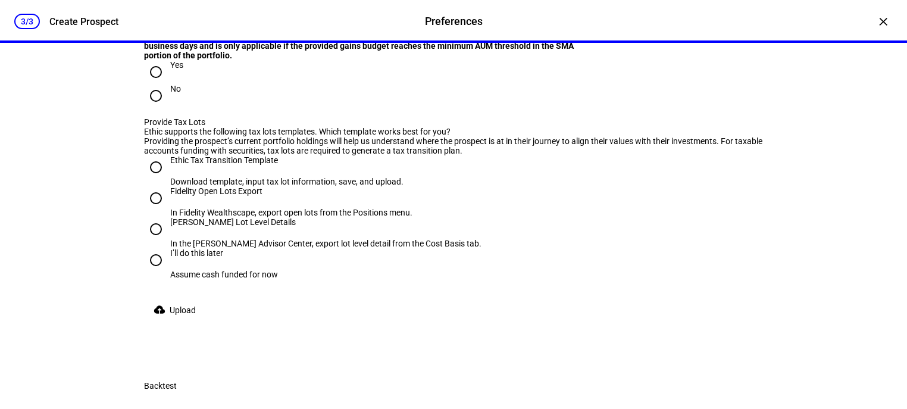
scroll to position [1634, 0]
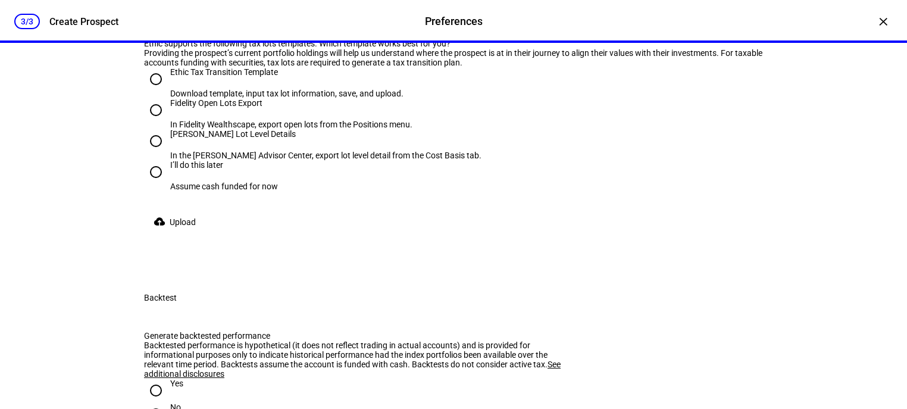
click at [149, 20] on input "No" at bounding box center [156, 8] width 24 height 24
radio input "true"
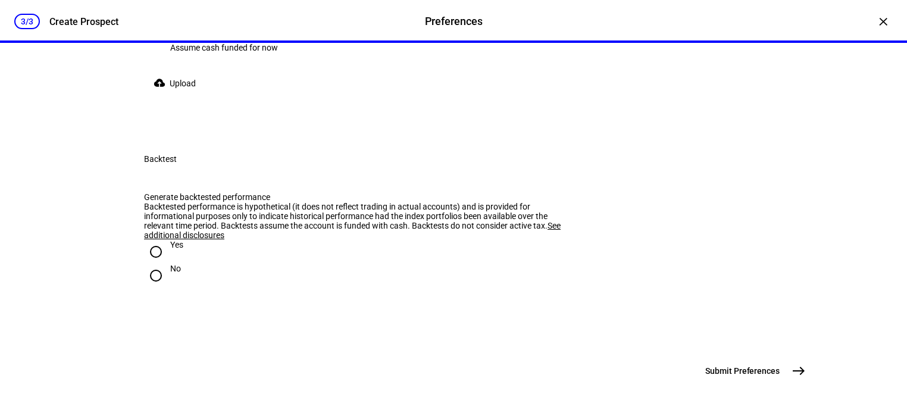
scroll to position [1777, 0]
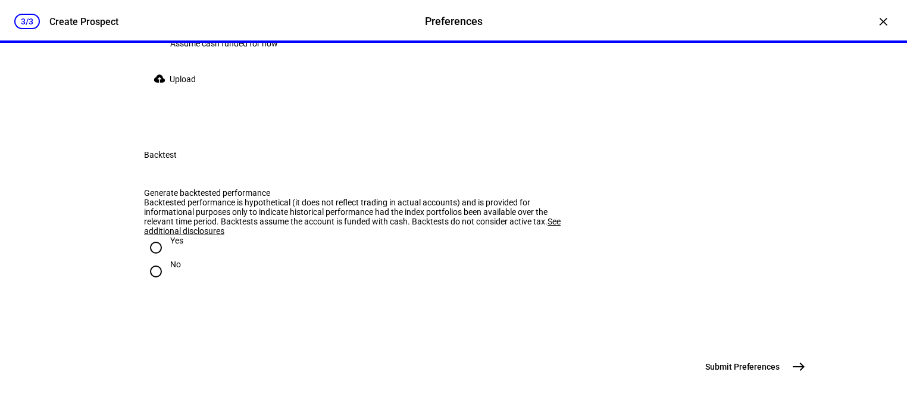
radio input "true"
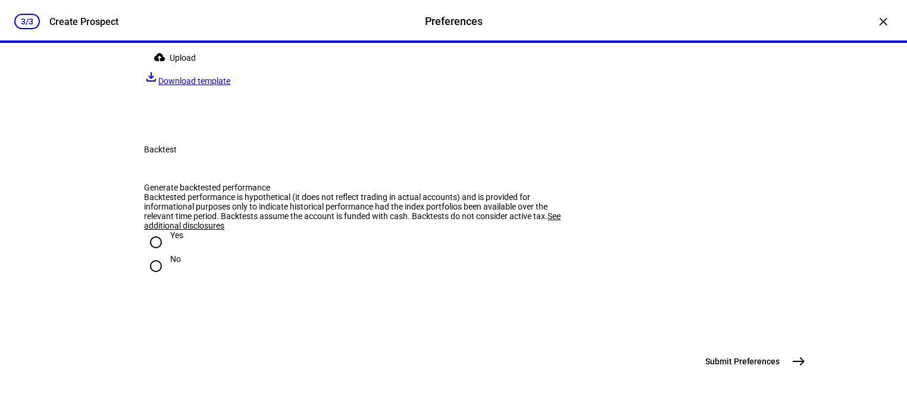
scroll to position [1825, 0]
click at [180, 70] on span "Upload" at bounding box center [183, 58] width 26 height 24
radio input "true"
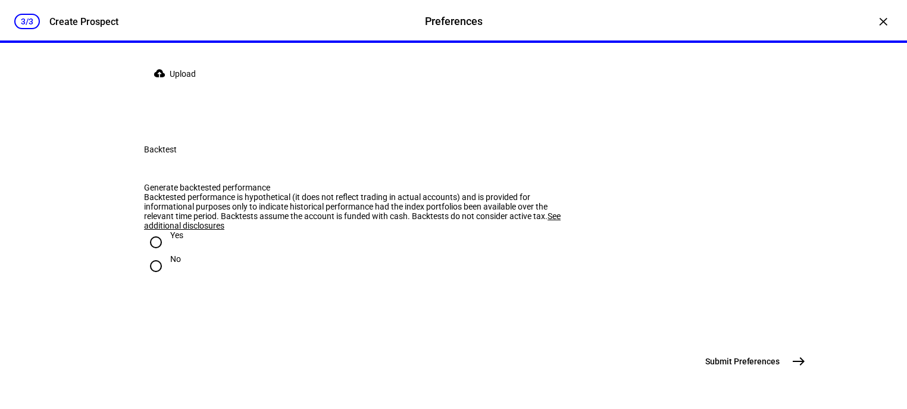
radio input "true"
click at [230, 86] on span "Download template" at bounding box center [194, 81] width 72 height 10
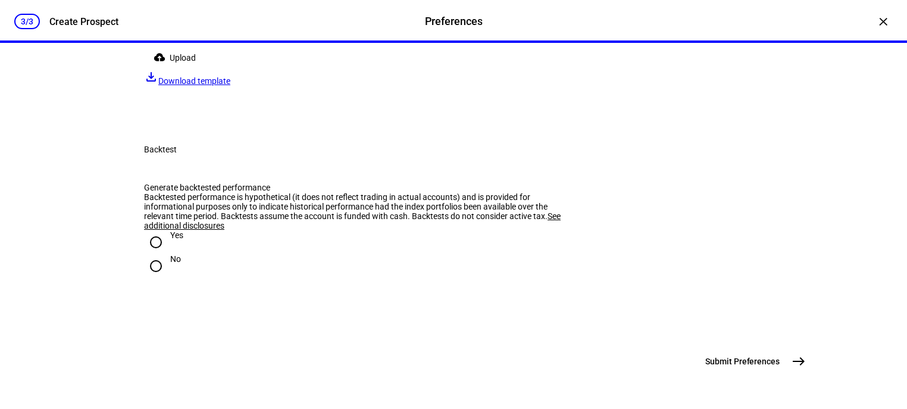
click at [178, 70] on span "Upload" at bounding box center [183, 58] width 26 height 24
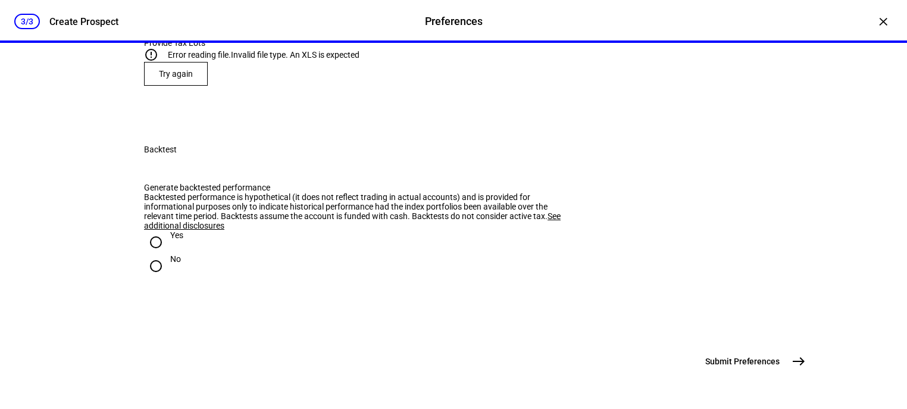
scroll to position [1989, 0]
click at [153, 230] on input "Yes" at bounding box center [156, 242] width 24 height 24
radio input "true"
click at [203, 59] on span "Error reading file." at bounding box center [199, 55] width 63 height 10
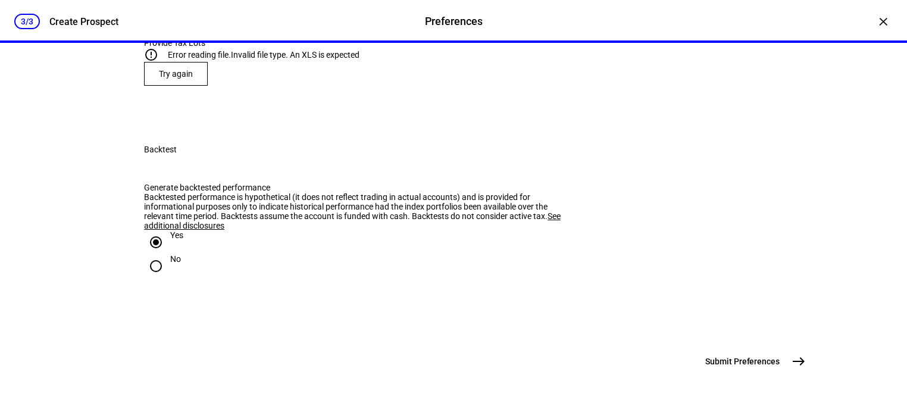
click at [167, 79] on span "Try again" at bounding box center [176, 74] width 34 height 10
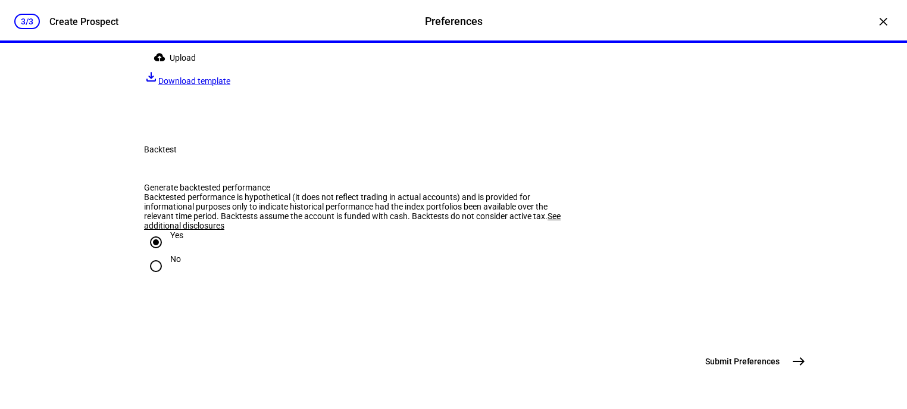
scroll to position [1942, 0]
click at [167, 70] on span at bounding box center [177, 58] width 66 height 24
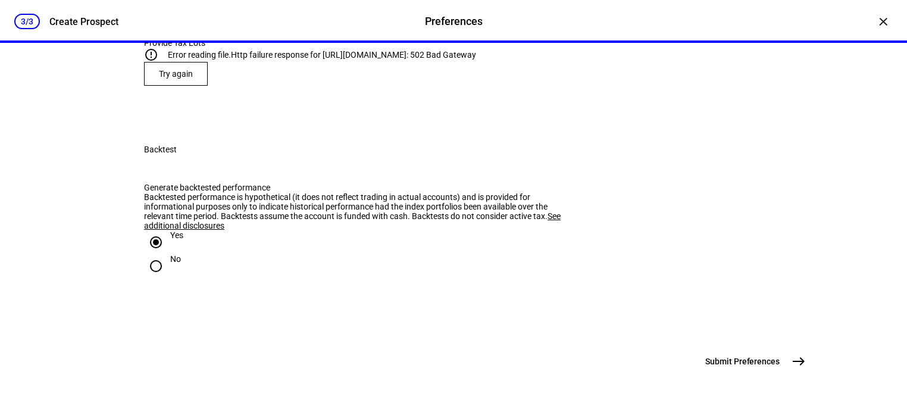
scroll to position [1704, 0]
click at [183, 88] on span at bounding box center [176, 73] width 62 height 29
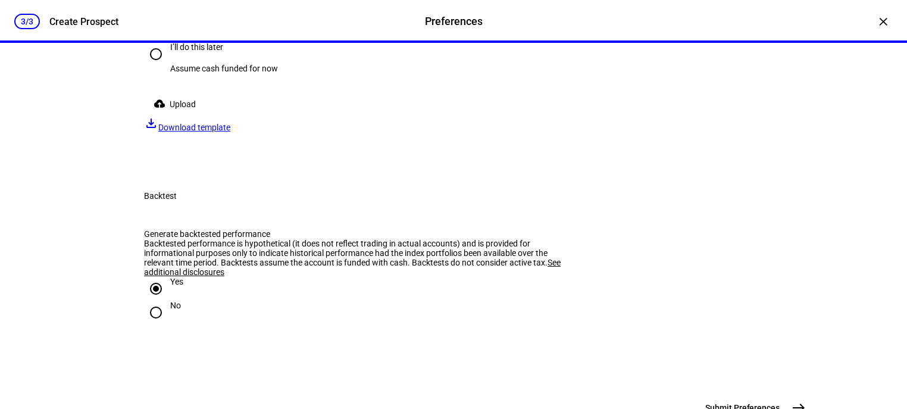
scroll to position [1847, 0]
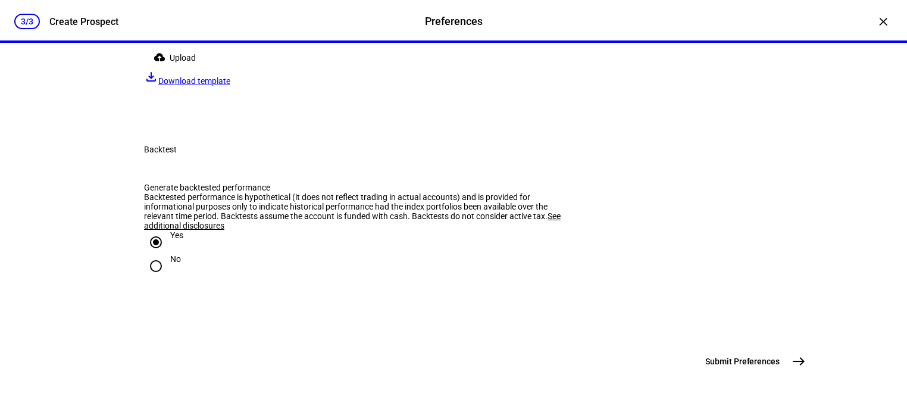
radio input "true"
click at [181, 86] on span "Upload" at bounding box center [183, 74] width 26 height 24
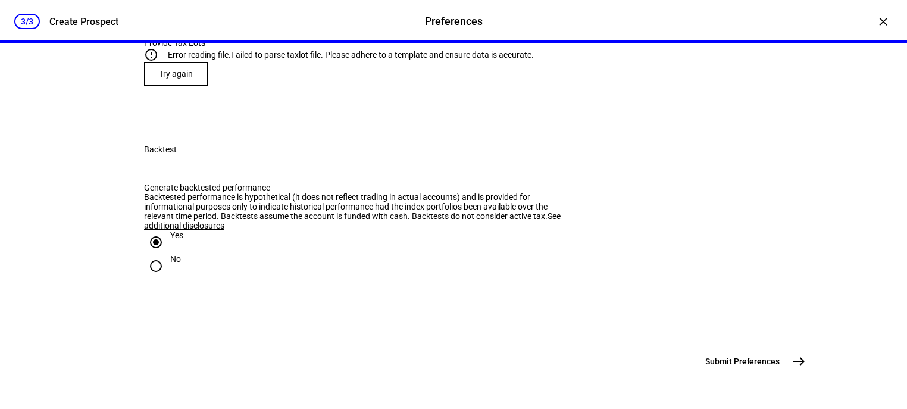
click at [189, 88] on span at bounding box center [176, 73] width 62 height 29
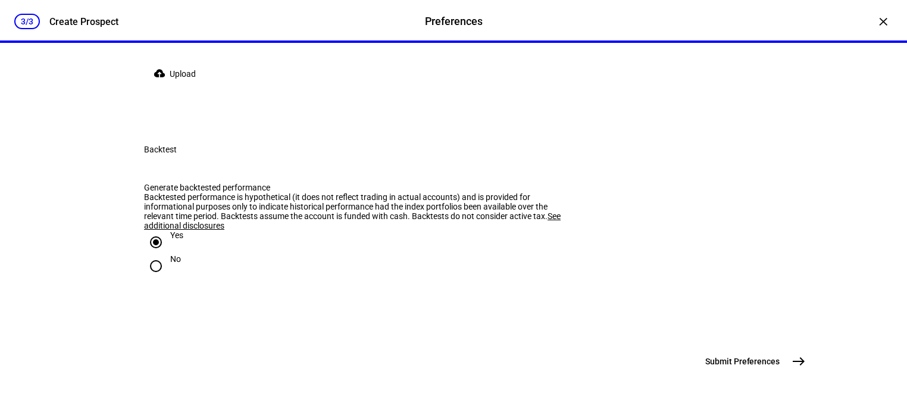
click at [180, 86] on span "Upload" at bounding box center [183, 74] width 26 height 24
click at [795, 361] on mat-icon "east" at bounding box center [798, 361] width 14 height 14
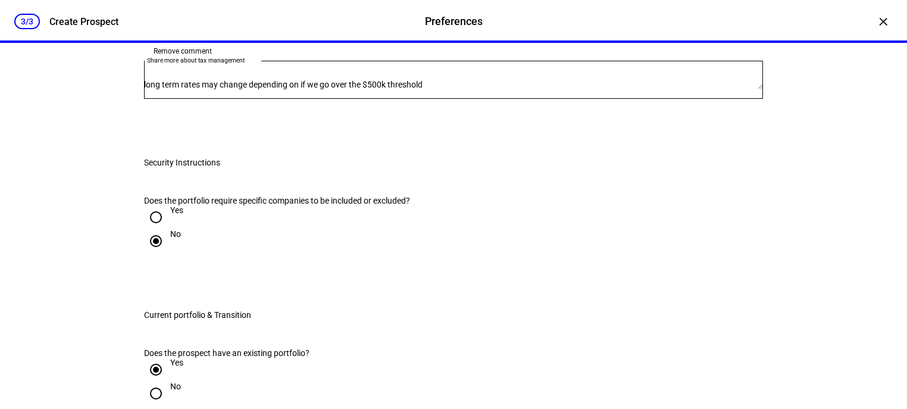
scroll to position [817, 0]
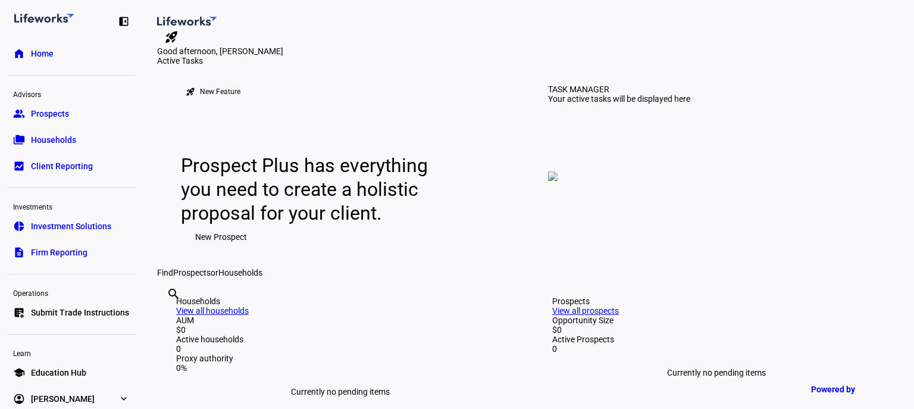
scroll to position [14, 0]
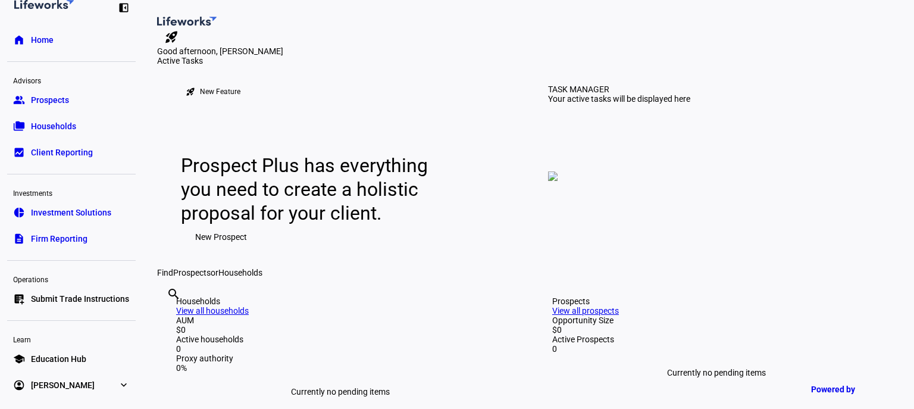
click at [66, 360] on span "Education Hub" at bounding box center [58, 359] width 55 height 12
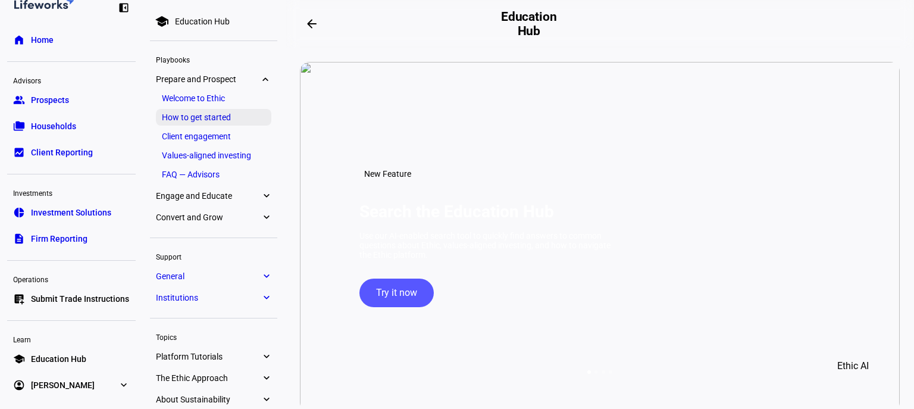
click at [209, 121] on link "How to get started" at bounding box center [213, 117] width 115 height 17
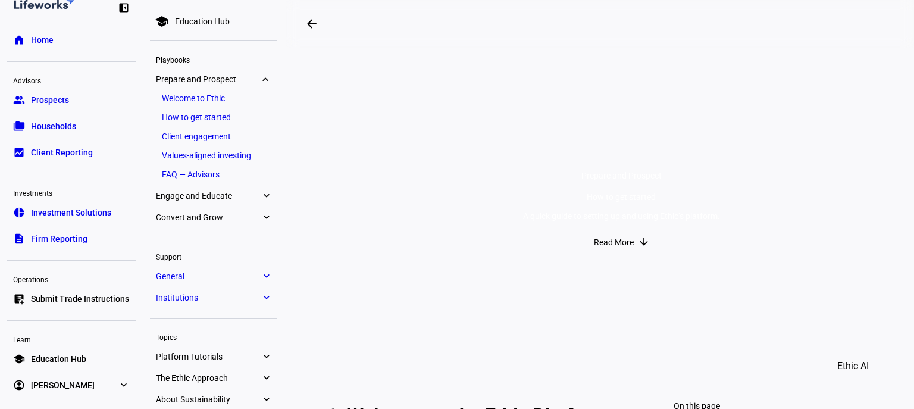
click at [594, 254] on span "Read More" at bounding box center [614, 242] width 40 height 24
